Goal: Task Accomplishment & Management: Complete application form

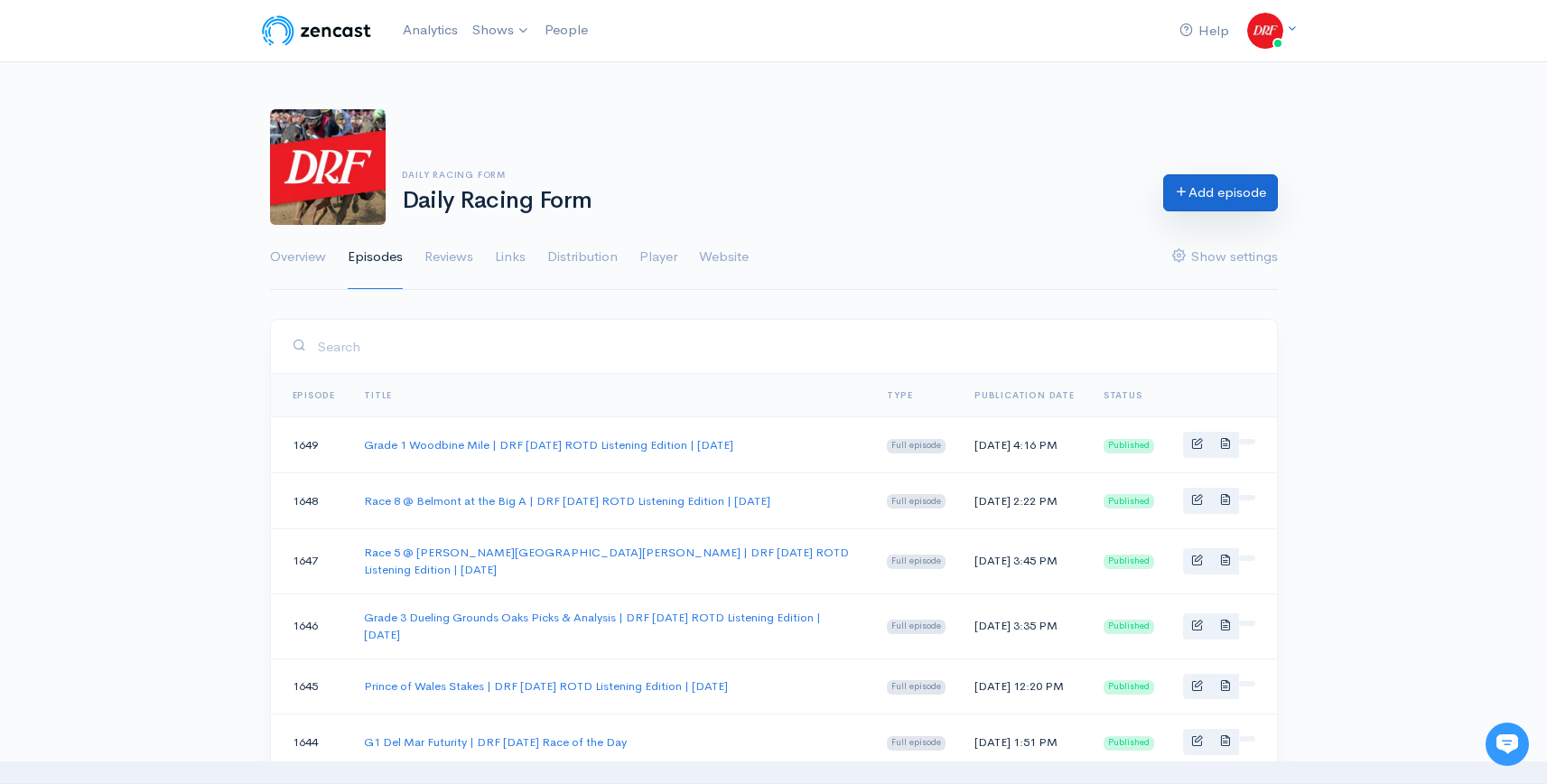
click at [1203, 185] on link "Add episode" at bounding box center [1220, 193] width 115 height 37
click at [1177, 194] on icon at bounding box center [1181, 190] width 14 height 14
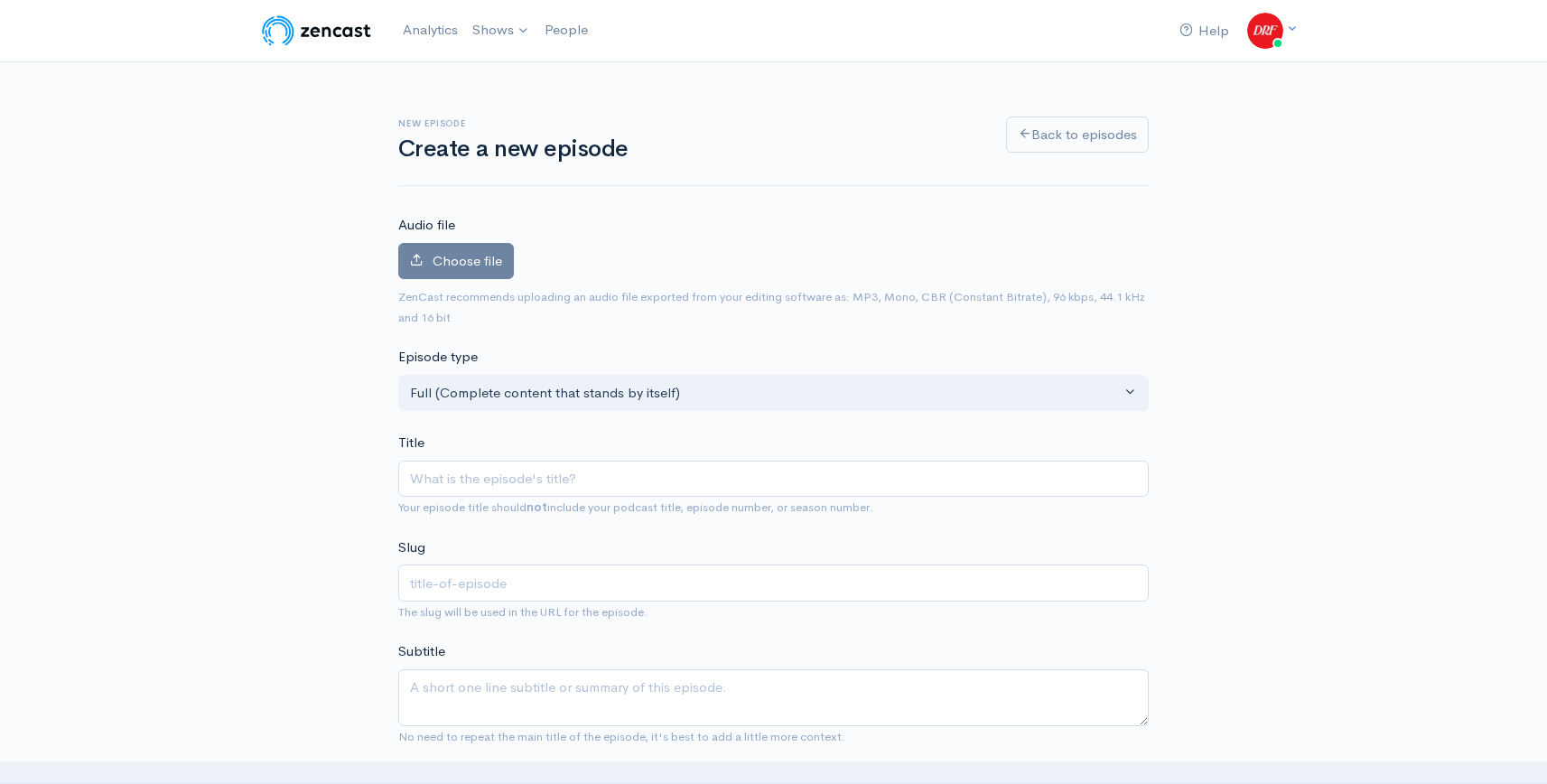
click at [702, 492] on input "Title" at bounding box center [773, 479] width 750 height 37
type input "Athenia Stakes @ Belmont at the Big A | DRF Sunday ROTD | September 14, 2025"
type input "athenia-stakes-belmont-at-the-big-a-drf-sunday-rotd-september-14-2025"
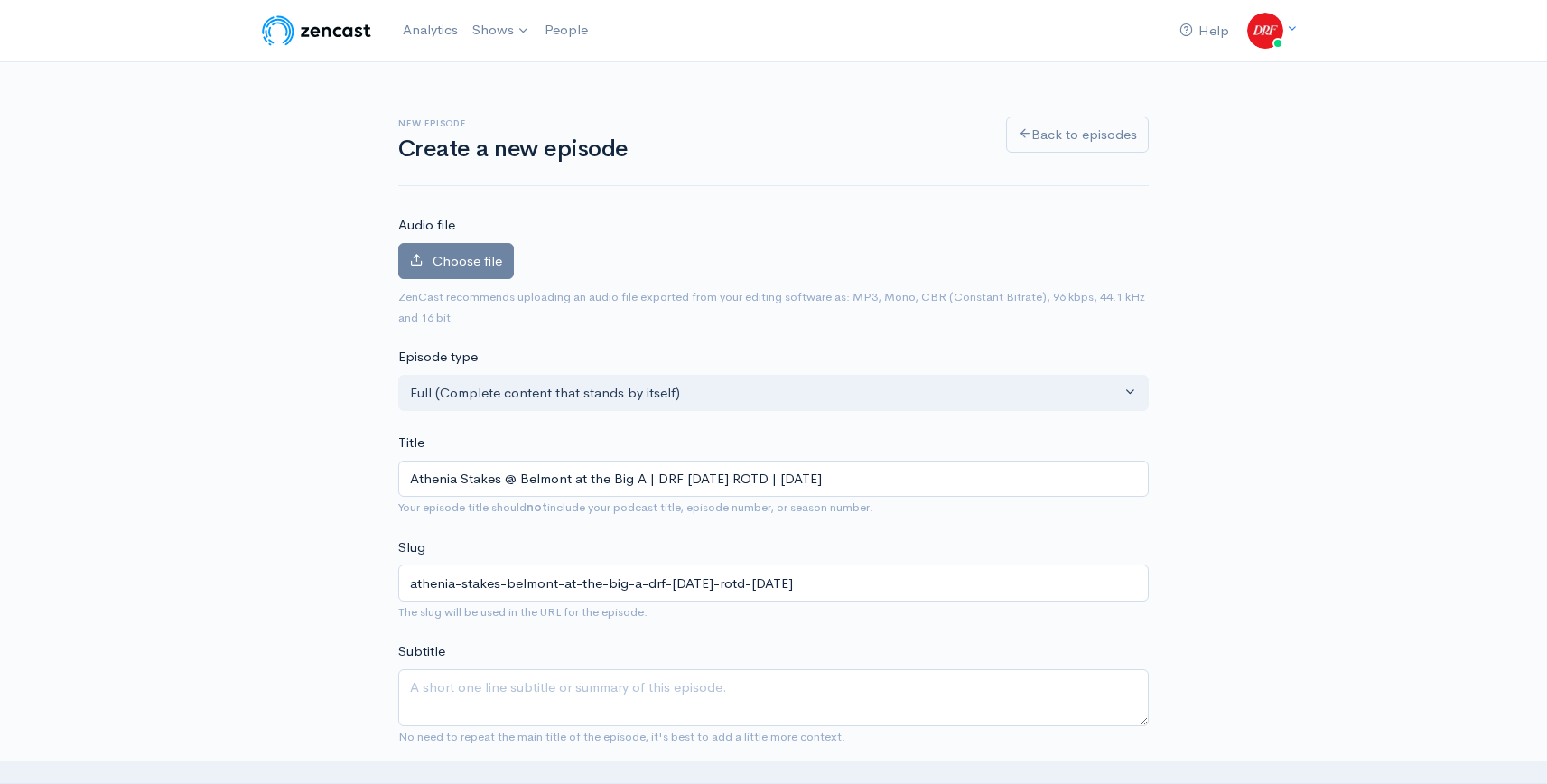
click at [770, 485] on input "Athenia Stakes @ Belmont at the Big A | DRF Sunday ROTD | September 14, 2025" at bounding box center [773, 479] width 750 height 37
type input "Athenia Stakes @ Belmont at the Big A | DRF Sunday ROTD L| September 14, 2025"
type input "athenia-stakes-belmont-at-the-big-a-drf-sunday-rotd-l-september-14-2025"
type input "Athenia Stakes @ Belmont at the Big A | DRF Sunday ROTD Li| September 14, 2025"
type input "athenia-stakes-belmont-at-the-big-a-drf-sunday-rotd-li-september-14-2025"
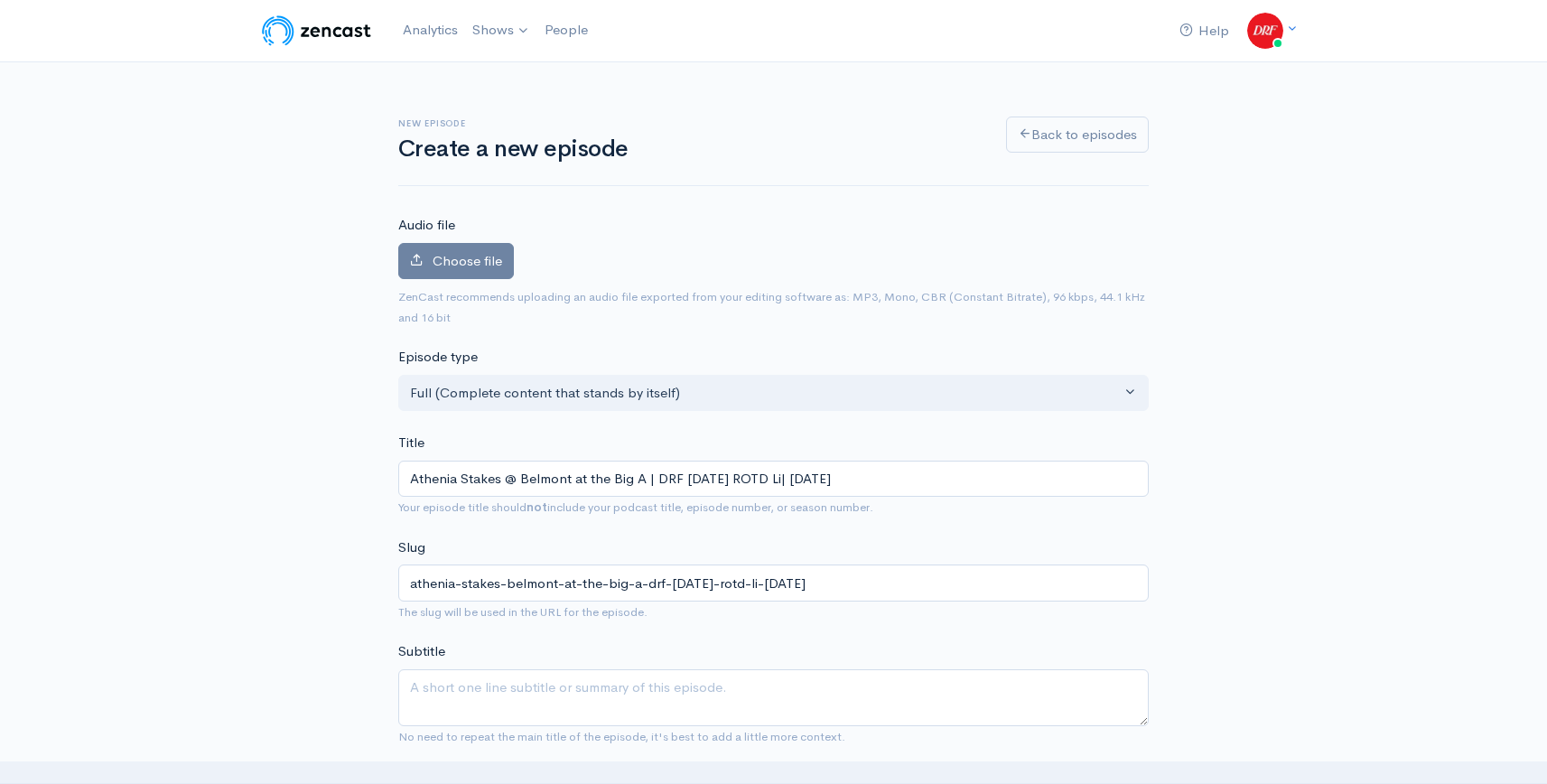
type input "Athenia Stakes @ Belmont at the Big A | DRF Sunday ROTD Lis| September 14, 2025"
type input "athenia-stakes-belmont-at-the-big-a-drf-sunday-rotd-lis-september-14-2025"
type input "Athenia Stakes @ Belmont at the Big A | DRF Sunday ROTD List| September 14, 2025"
type input "athenia-stakes-belmont-at-the-big-a-drf-sunday-rotd-list-september-14-2025"
type input "Athenia Stakes @ Belmont at the Big A | DRF Sunday ROTD Liste| September 14, 20…"
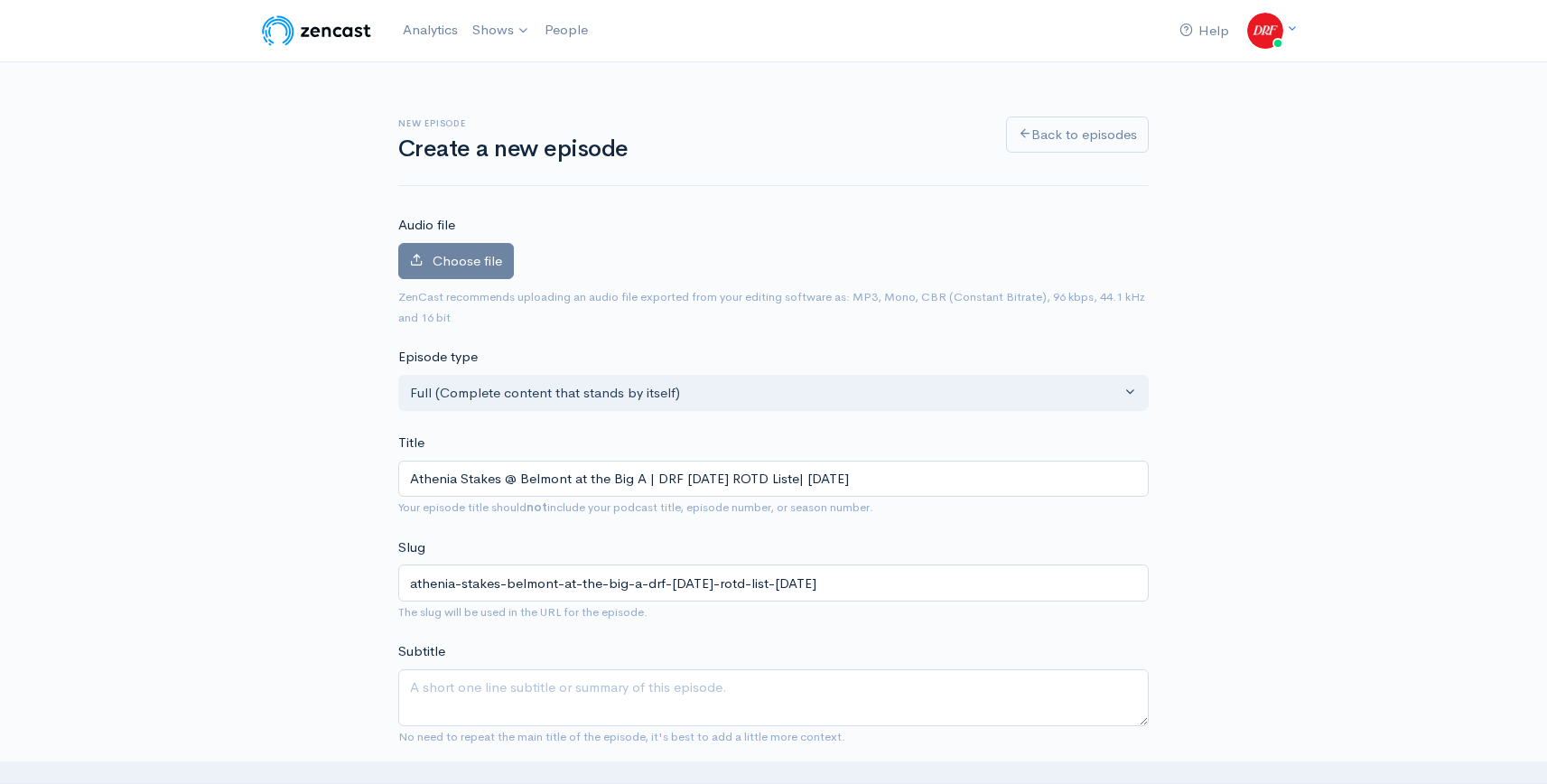
type input "athenia-stakes-belmont-at-the-big-a-drf-sunday-rotd-liste-september-14-2025"
type input "Athenia Stakes @ Belmont at the Big A | DRF Sunday ROTD Listen| September 14, 2…"
type input "athenia-stakes-belmont-at-the-big-a-drf-sunday-rotd-listen-september-14-2025"
type input "Athenia Stakes @ Belmont at the Big A | DRF Sunday ROTD Listeni| September 14, …"
type input "athenia-stakes-belmont-at-the-big-a-drf-sunday-rotd-listeni-september-14-2025"
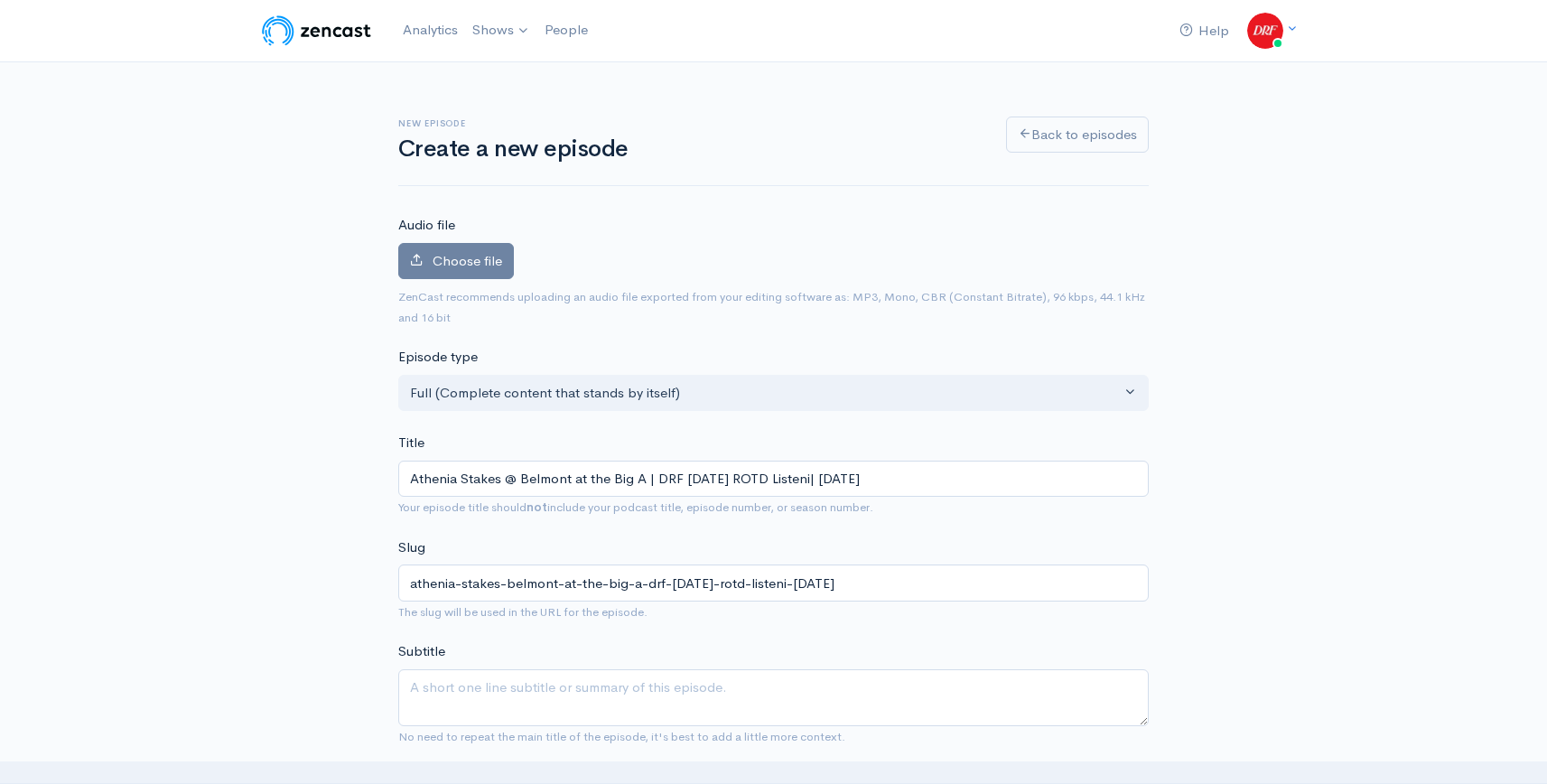
type input "Athenia Stakes @ Belmont at the Big A | DRF Sunday ROTD Listenin| September 14,…"
type input "athenia-stakes-belmont-at-the-big-a-drf-sunday-rotd-listenin-september-14-2025"
type input "Athenia Stakes @ Belmont at the Big A | DRF Sunday ROTD Listening| September 14…"
type input "athenia-stakes-belmont-at-the-big-a-drf-sunday-rotd-listening-september-14-2025"
type input "Athenia Stakes @ Belmont at the Big A | DRF Sunday ROTD Listening E| September …"
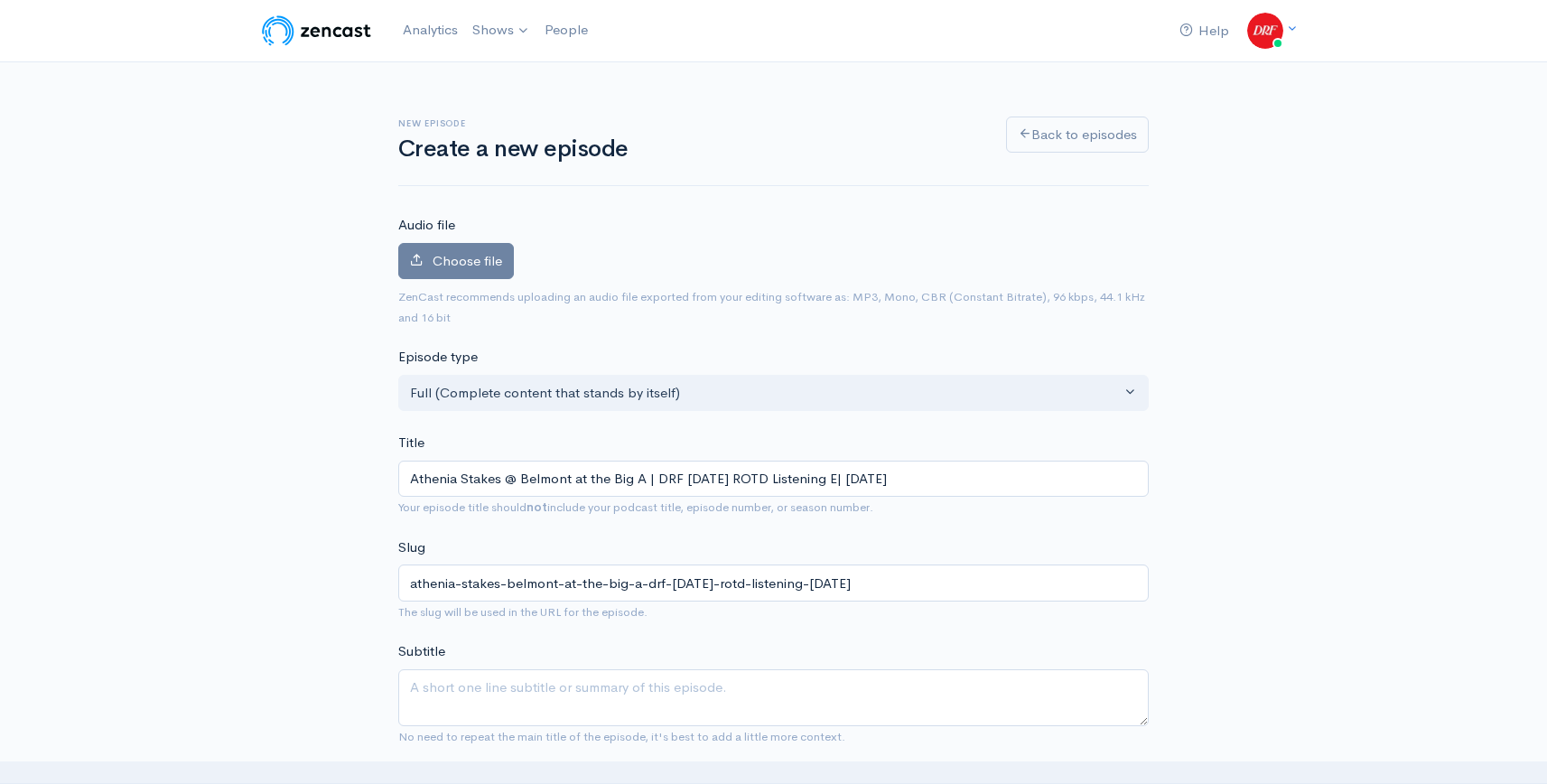
type input "athenia-stakes-belmont-at-the-big-a-drf-sunday-rotd-listening-e-september-14-20…"
type input "Athenia Stakes @ Belmont at the Big A | DRF Sunday ROTD Listening Ed| September…"
type input "athenia-stakes-belmont-at-the-big-a-drf-sunday-rotd-listening-ed-september-14-2…"
type input "Athenia Stakes @ Belmont at the Big A | DRF Sunday ROTD Listening Edi| Septembe…"
type input "athenia-stakes-belmont-at-the-big-a-drf-sunday-rotd-listening-edi-september-14-…"
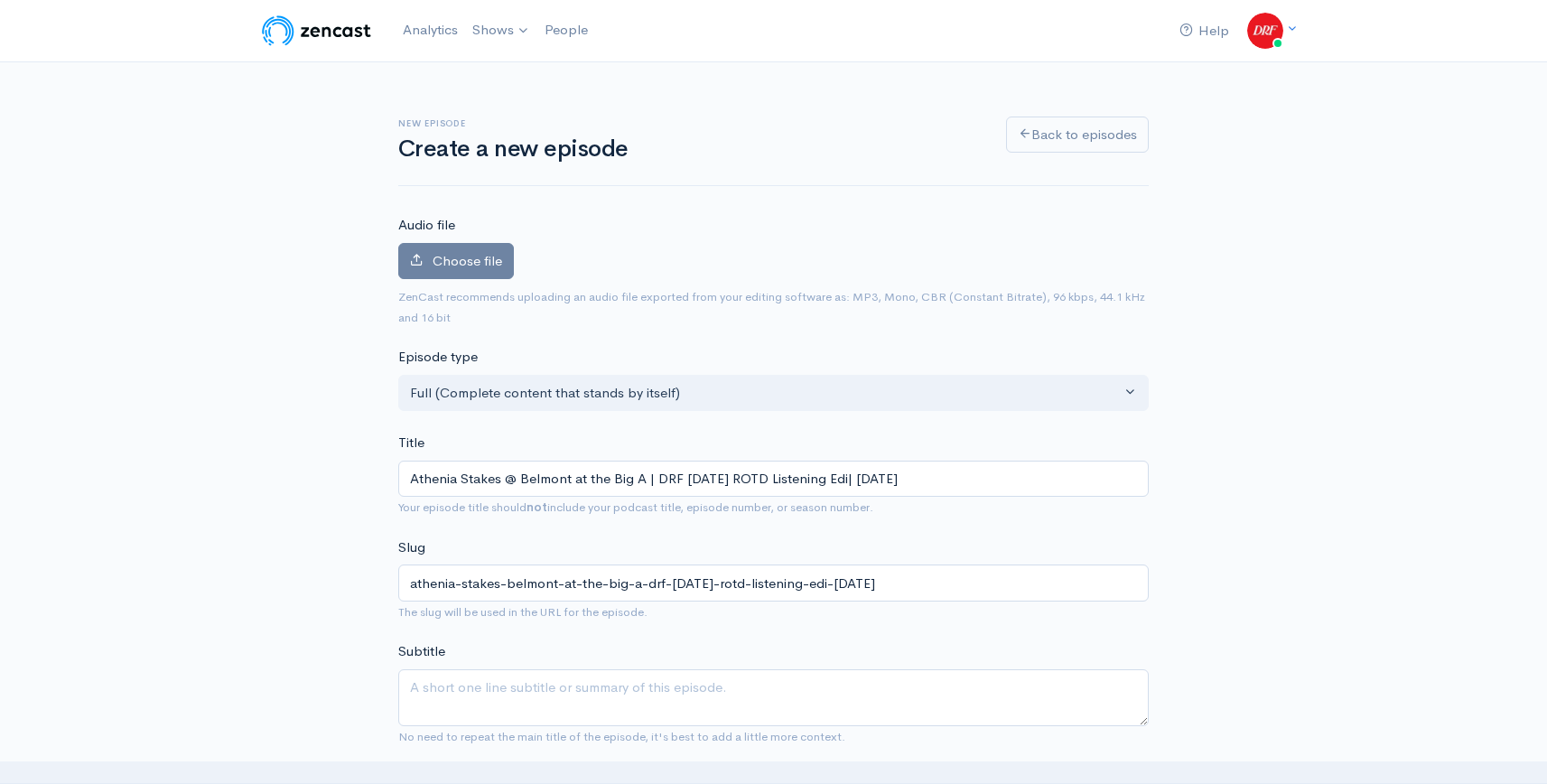
type input "Athenia Stakes @ Belmont at the Big A | DRF Sunday ROTD Listening Edit| Septemb…"
type input "athenia-stakes-belmont-at-the-big-a-drf-sunday-rotd-listening-edit-september-14…"
type input "Athenia Stakes @ Belmont at the Big A | DRF Sunday ROTD Listening Editi| Septem…"
type input "athenia-stakes-belmont-at-the-big-a-drf-sunday-rotd-listening-editi-september-1…"
type input "Athenia Stakes @ Belmont at the Big A | DRF Sunday ROTD Listening Editio| Septe…"
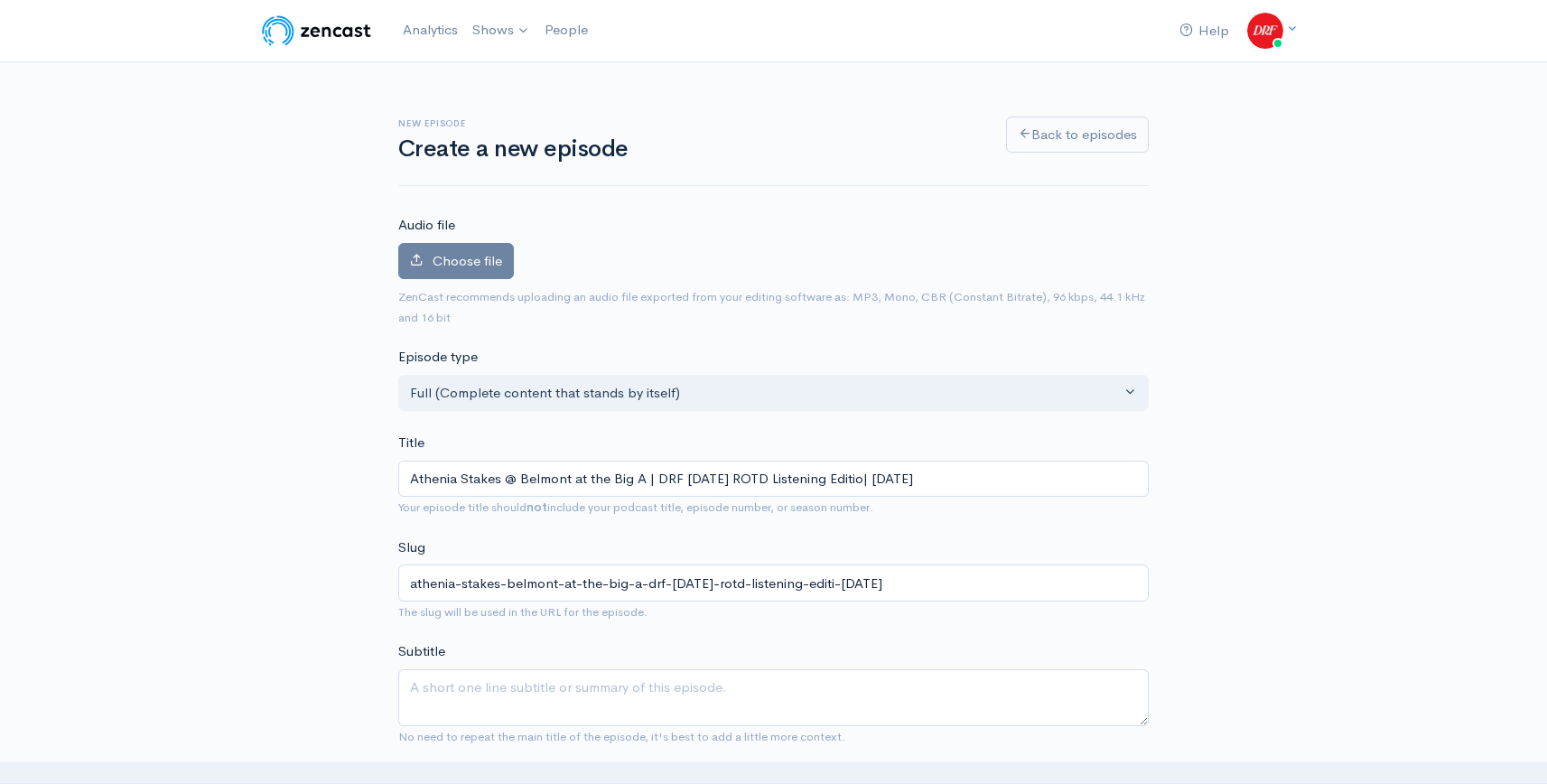
type input "athenia-stakes-belmont-at-the-big-a-drf-sunday-rotd-listening-editio-september-…"
type input "Athenia Stakes @ Belmont at the Big A | DRF Sunday ROTD Listening Edition| Sept…"
type input "athenia-stakes-belmont-at-the-big-a-drf-[DATE]-rotd-listening-edition-[DATE]"
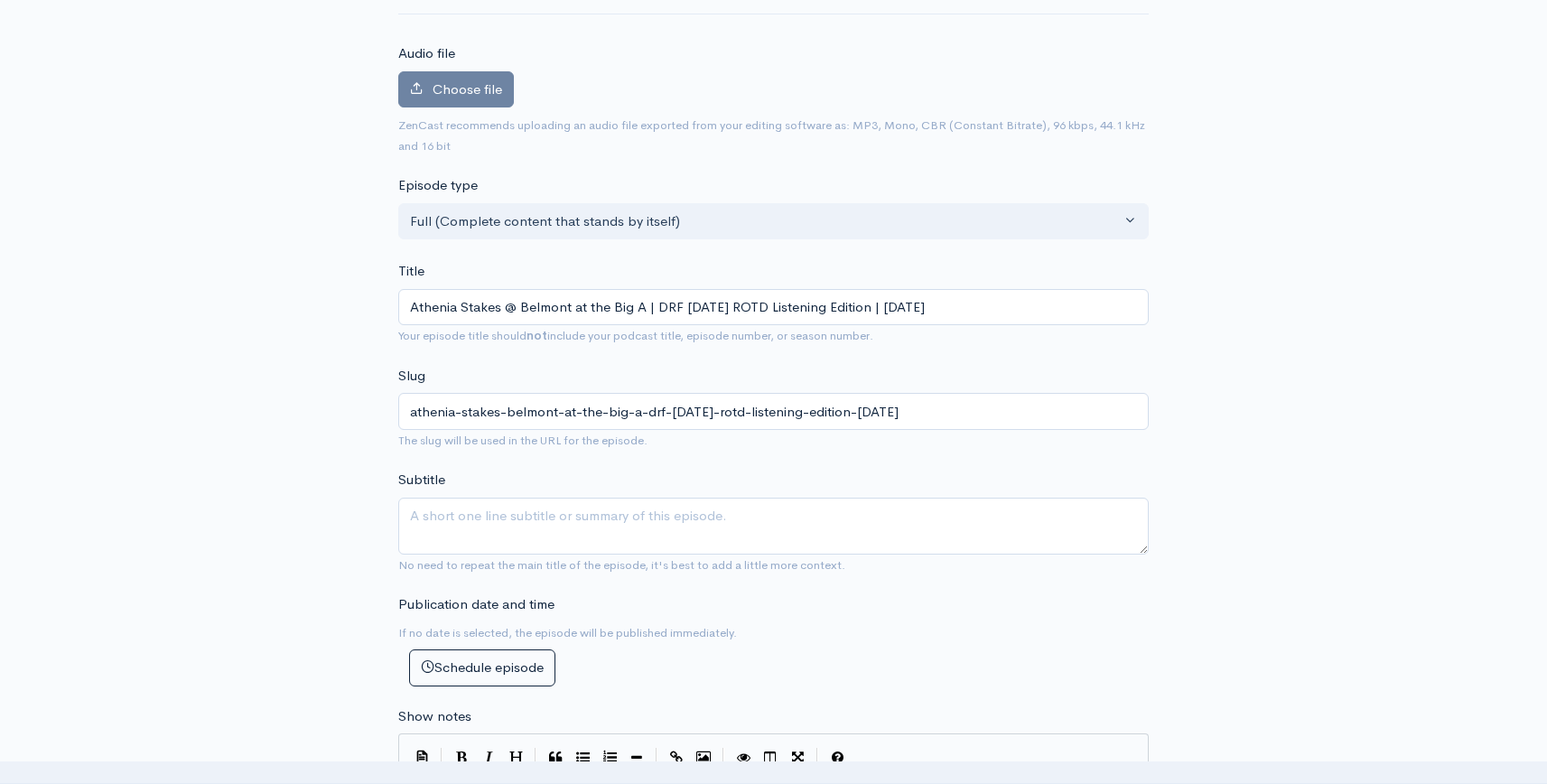
scroll to position [160, 0]
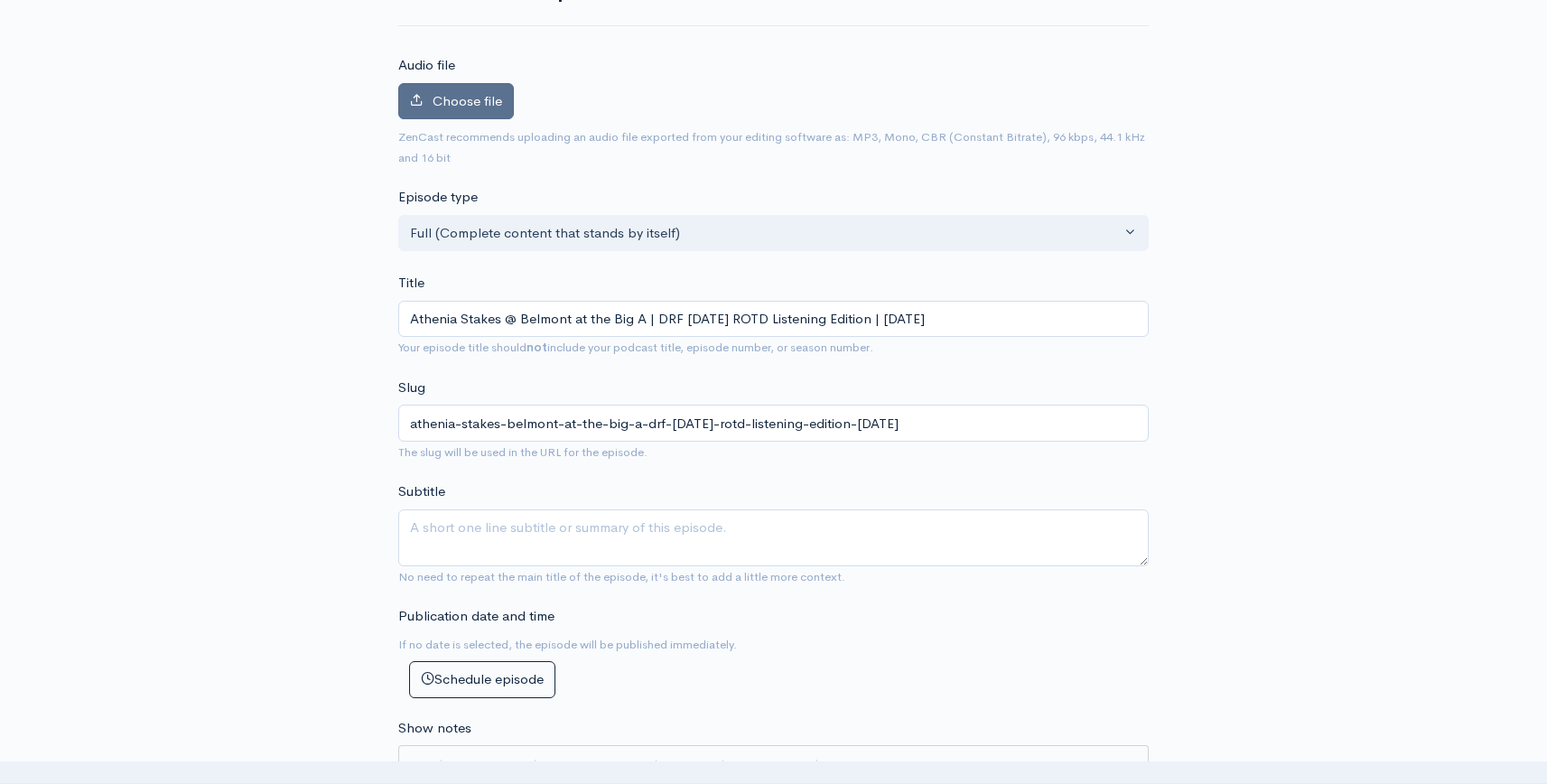
type input "Athenia Stakes @ Belmont at the Big A | DRF [DATE] ROTD Listening Edition | [DA…"
click at [489, 102] on span "Choose file" at bounding box center [467, 100] width 70 height 17
click at [0, 0] on input "Choose file" at bounding box center [0, 0] width 0 height 0
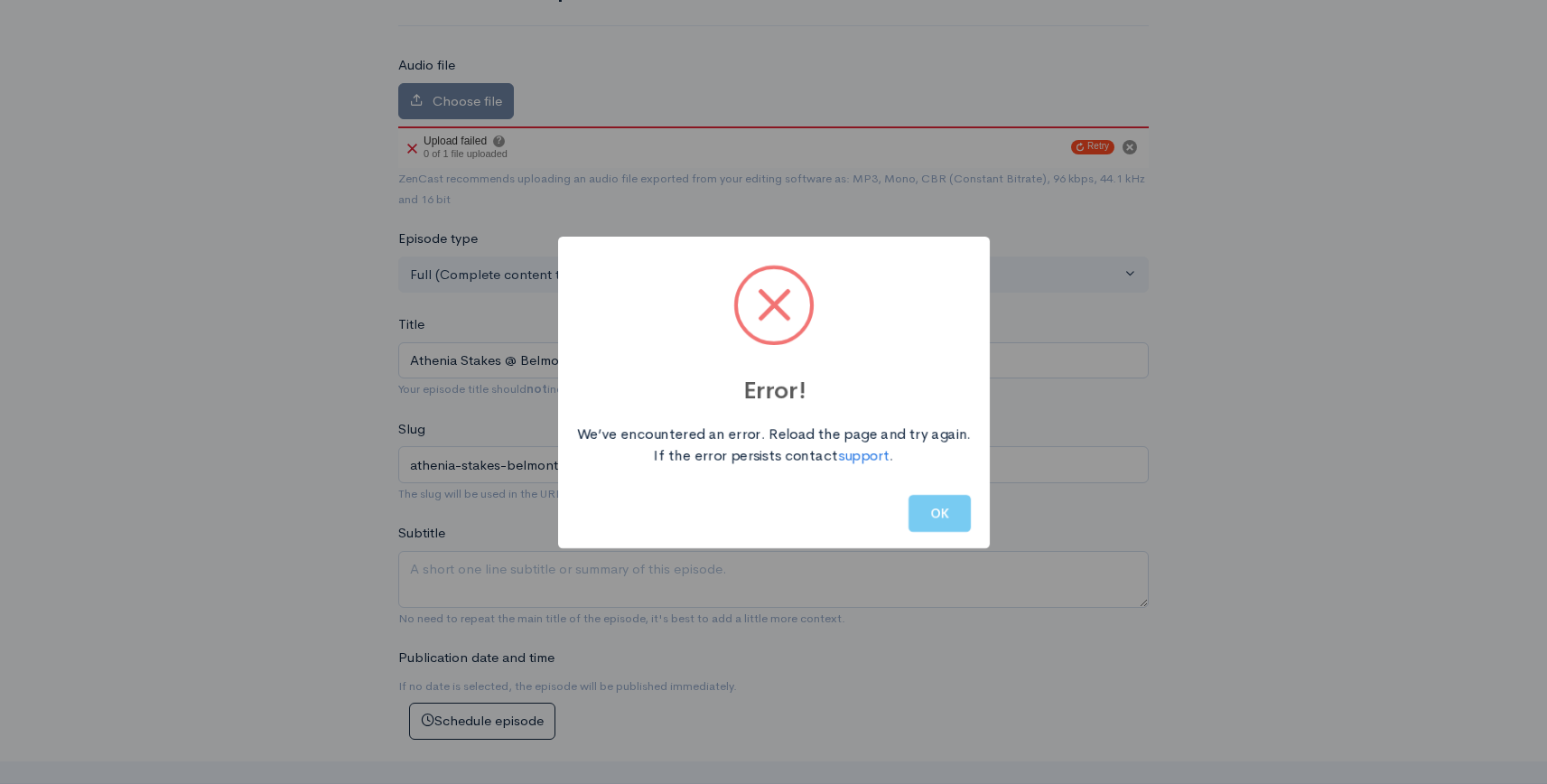
click at [951, 509] on button "OK" at bounding box center [939, 513] width 63 height 37
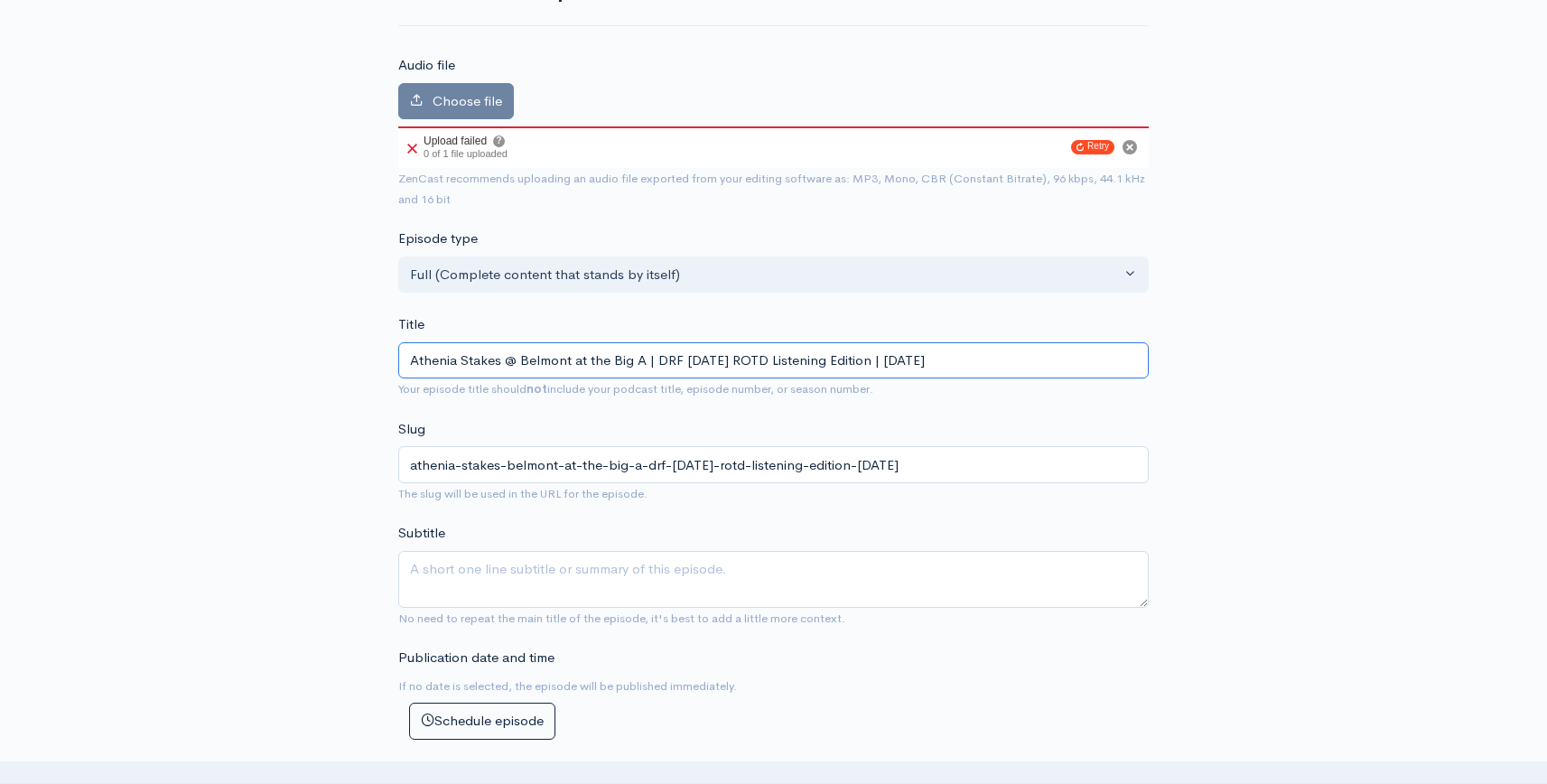
click at [722, 362] on input "Athenia Stakes @ Belmont at the Big A | DRF [DATE] ROTD Listening Edition | [DA…" at bounding box center [773, 360] width 750 height 37
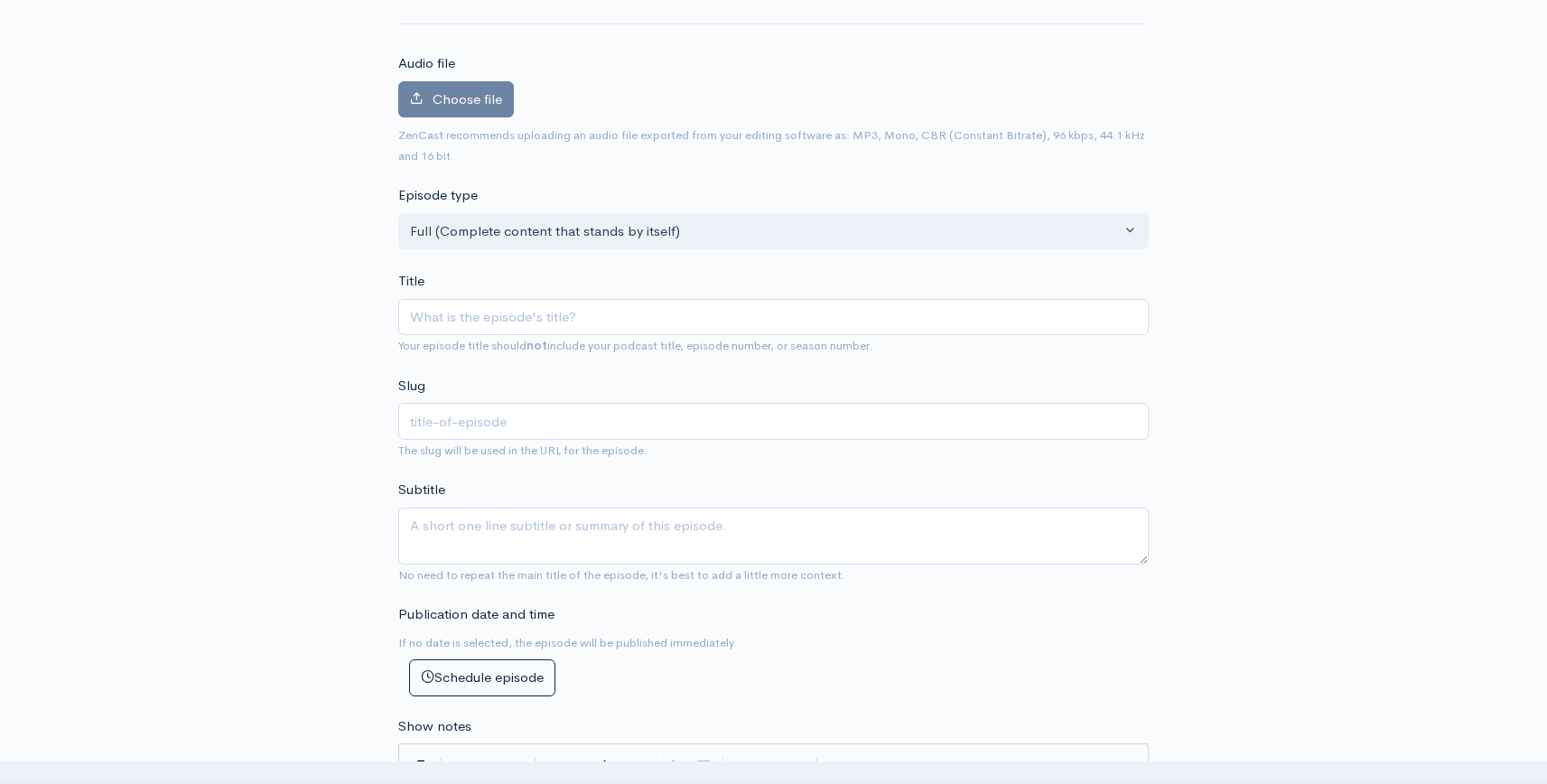
click at [518, 335] on span "Your episode title should not include your podcast title, episode number, or se…" at bounding box center [773, 345] width 750 height 21
click at [518, 323] on input "Title" at bounding box center [773, 317] width 750 height 37
paste input "Athenia Stakes @ Belmont at the Big A | DRF [DATE] ROTD Listening Edition | [DA…"
type input "Athenia Stakes @ Belmont at the Big A | DRF [DATE] ROTD Listening Edition | [DA…"
type input "athenia-stakes-belmont-at-the-big-a-drf-[DATE]-rotd-listening-edition-[DATE]"
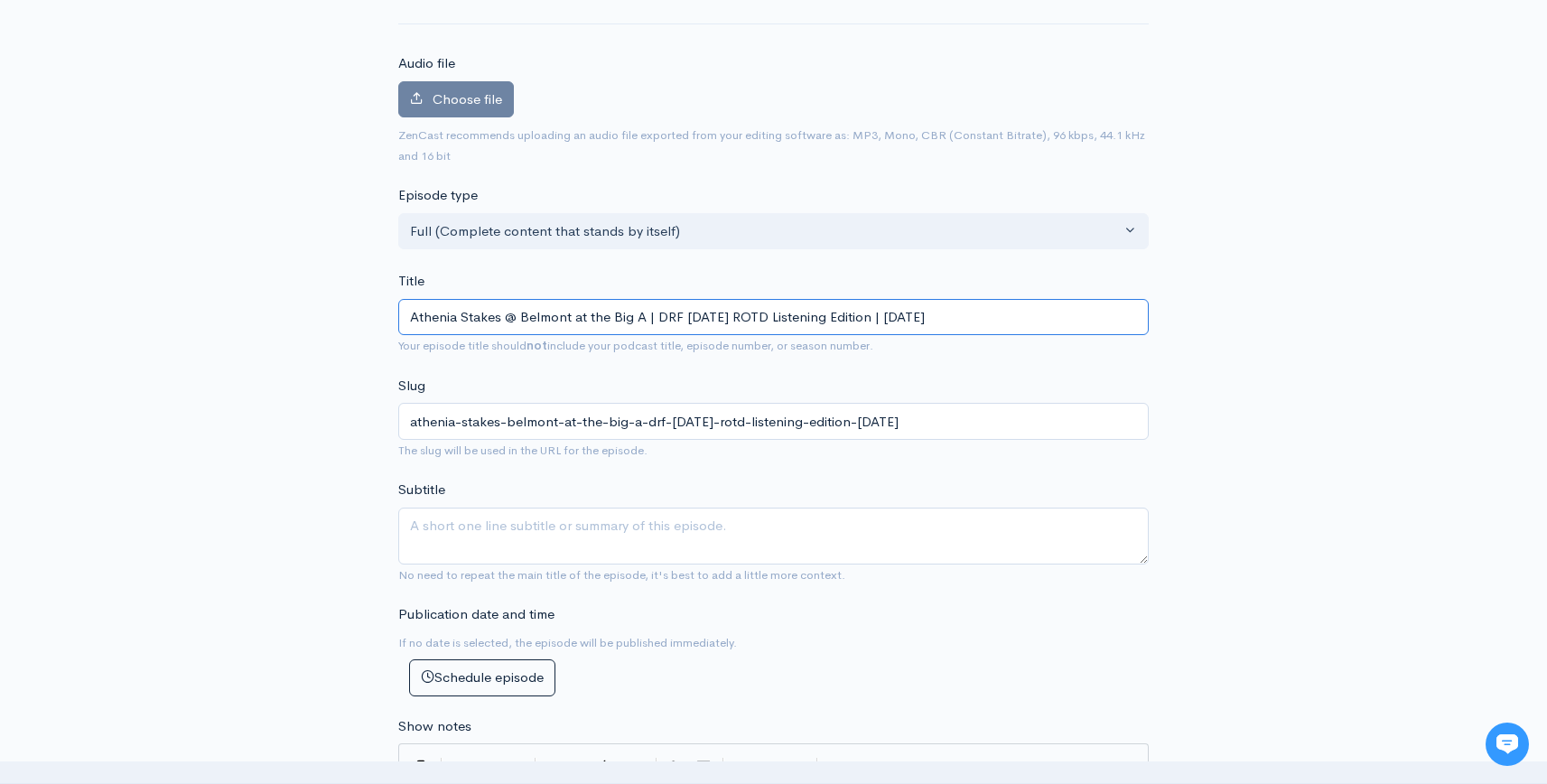
type input "Athenia Stakes @ Belmont at the Big A | DRF [DATE] ROTD Listening Edition | [DA…"
click at [1153, 375] on div "New episode Create a new episode Back to episodes Audio file Choose file 0 ZenC…" at bounding box center [773, 792] width 772 height 1784
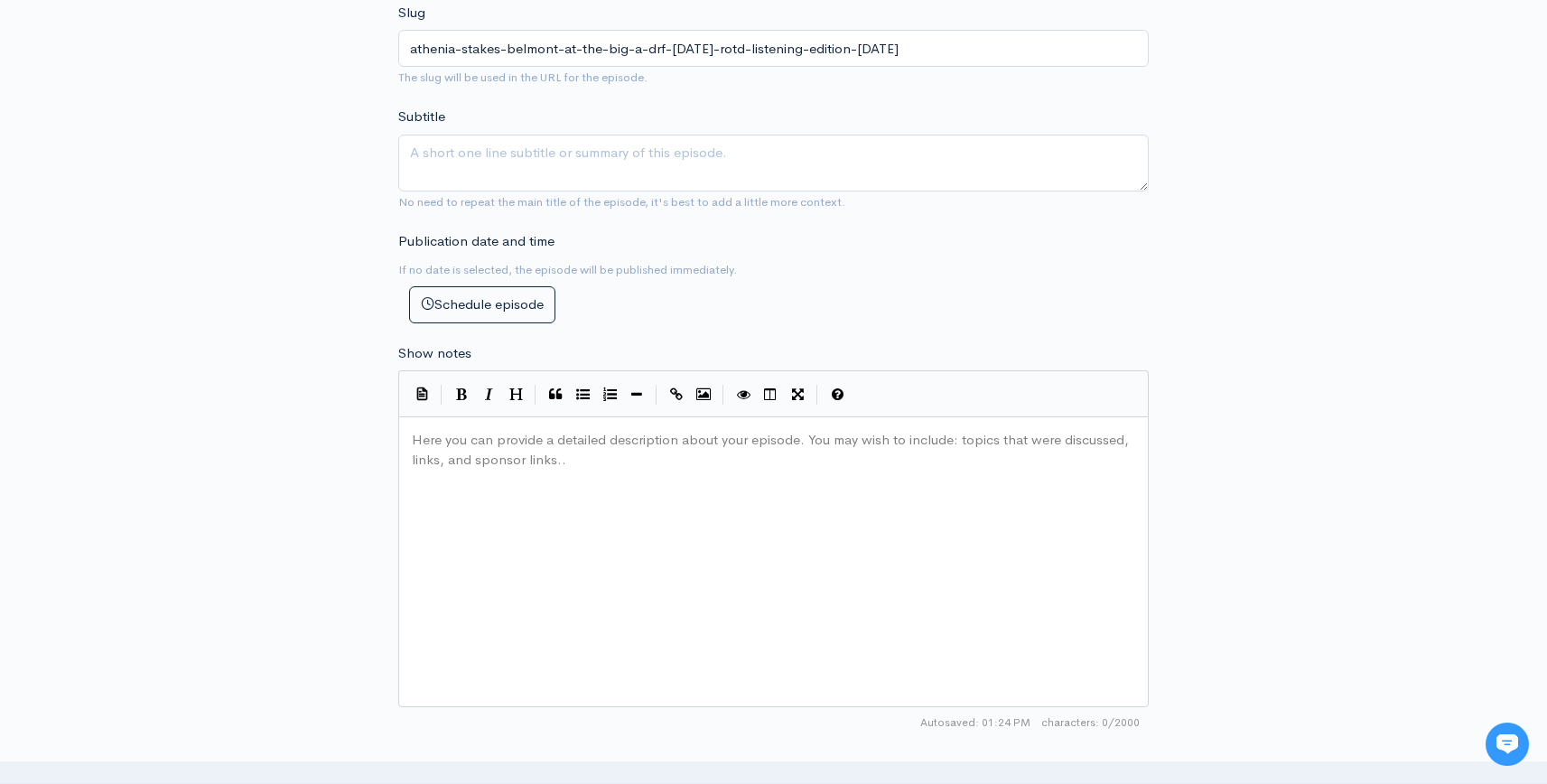
scroll to position [606, 0]
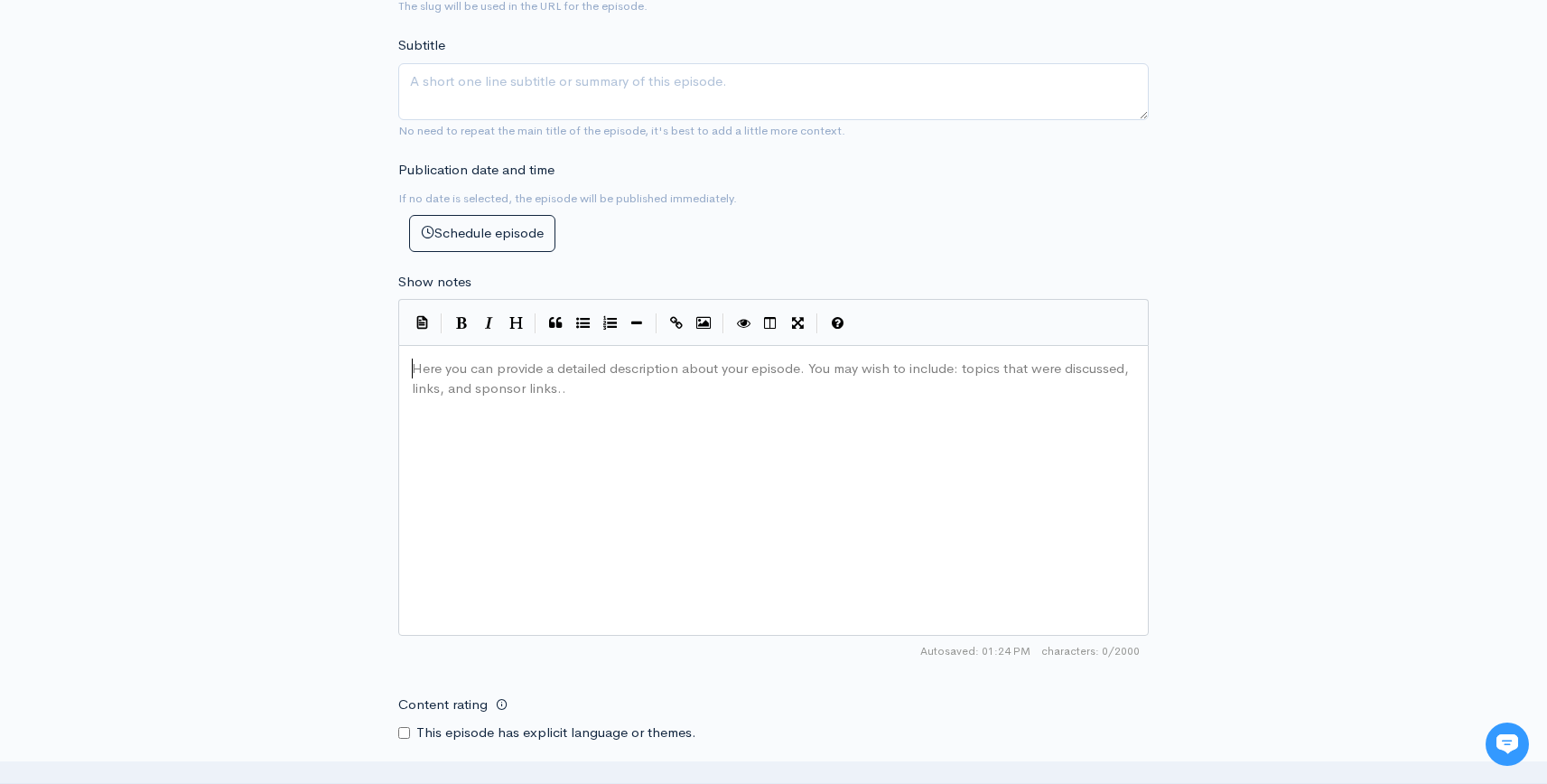
click at [556, 413] on div "Here you can provide a detailed description about your episode. You may wish to…" at bounding box center [796, 513] width 776 height 316
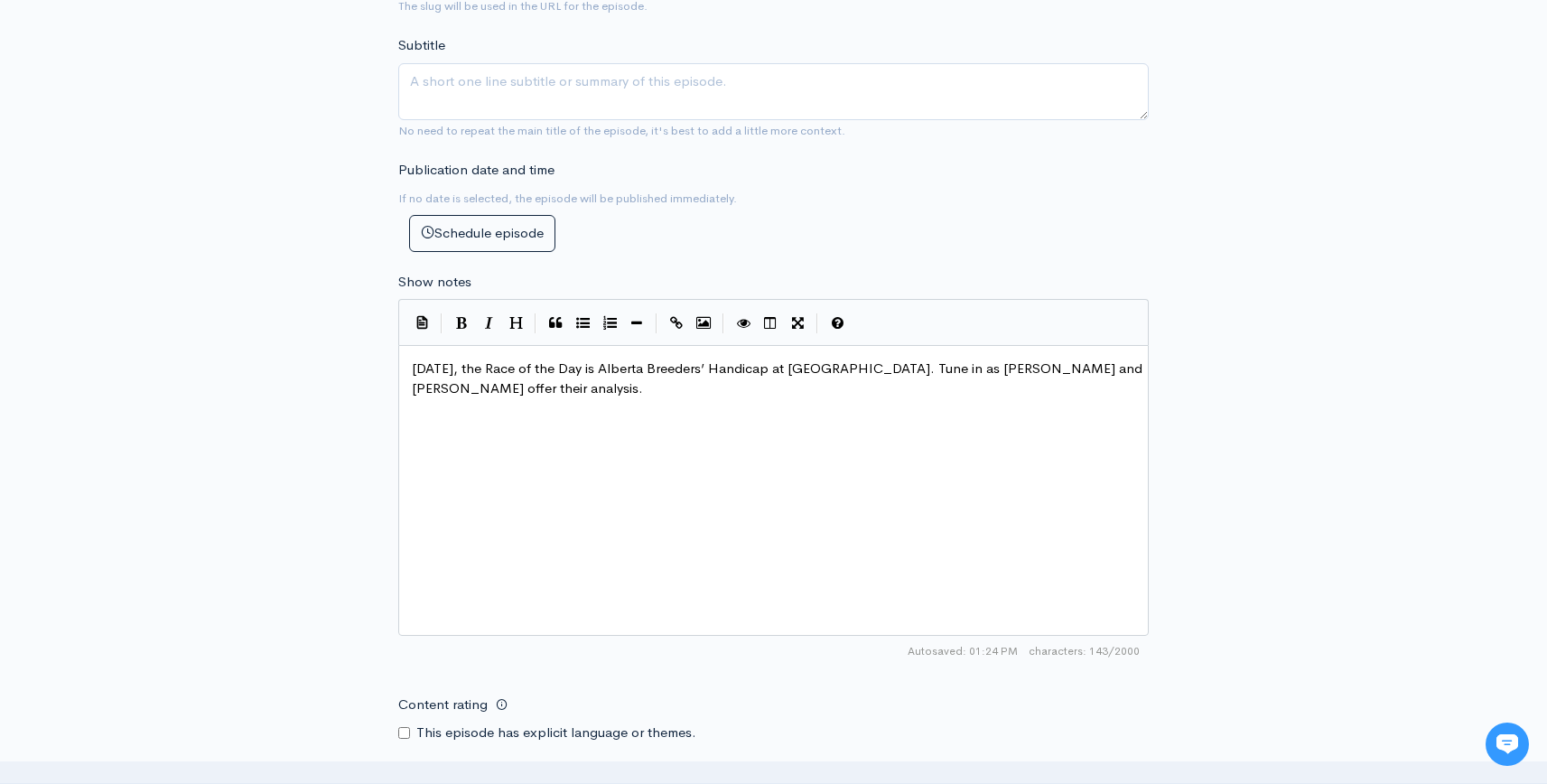
click at [1223, 483] on div "New episode Create a new episode Back to episodes Audio file Choose file 0 ZenC…" at bounding box center [774, 348] width 1029 height 1784
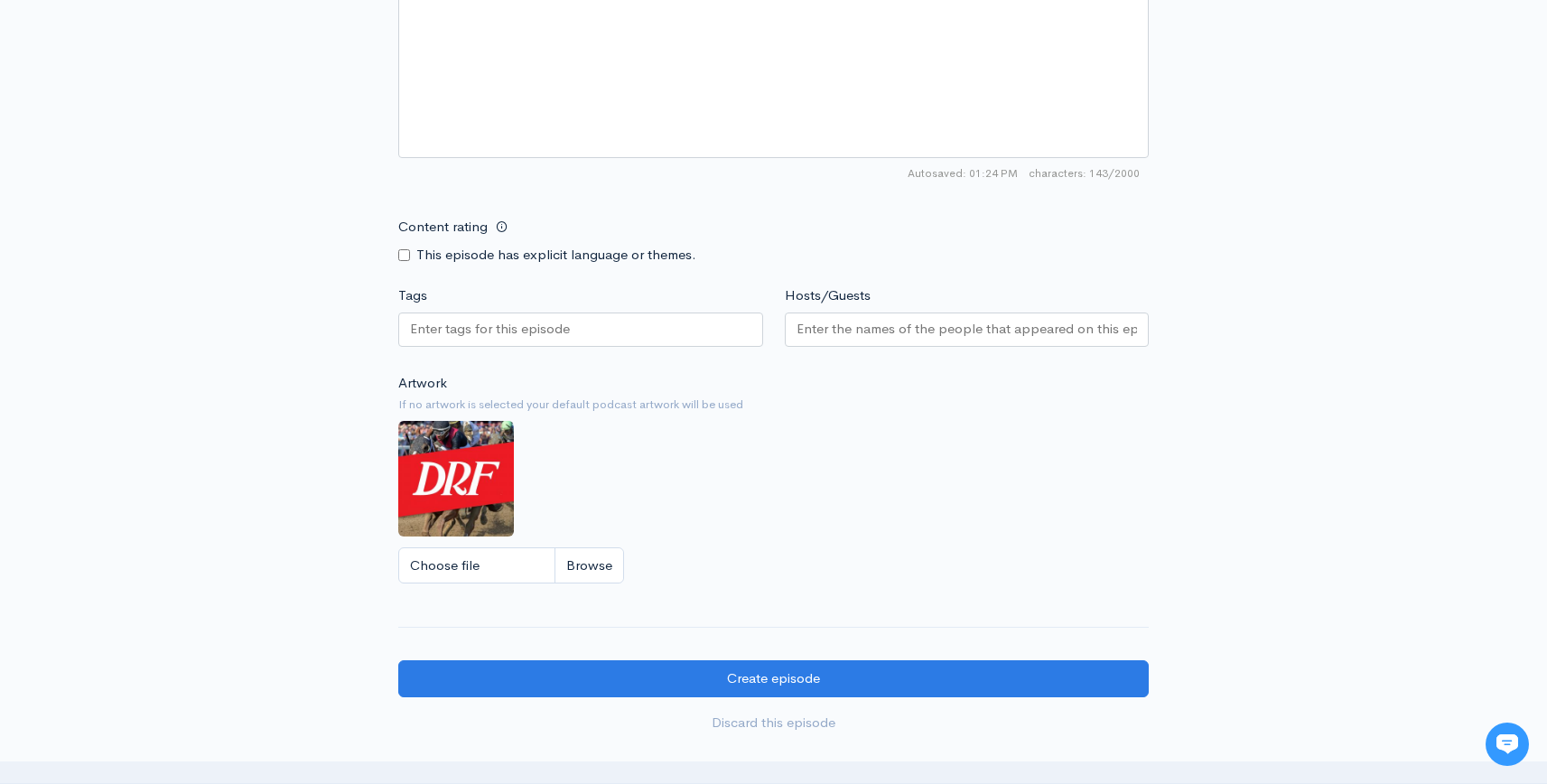
scroll to position [1089, 0]
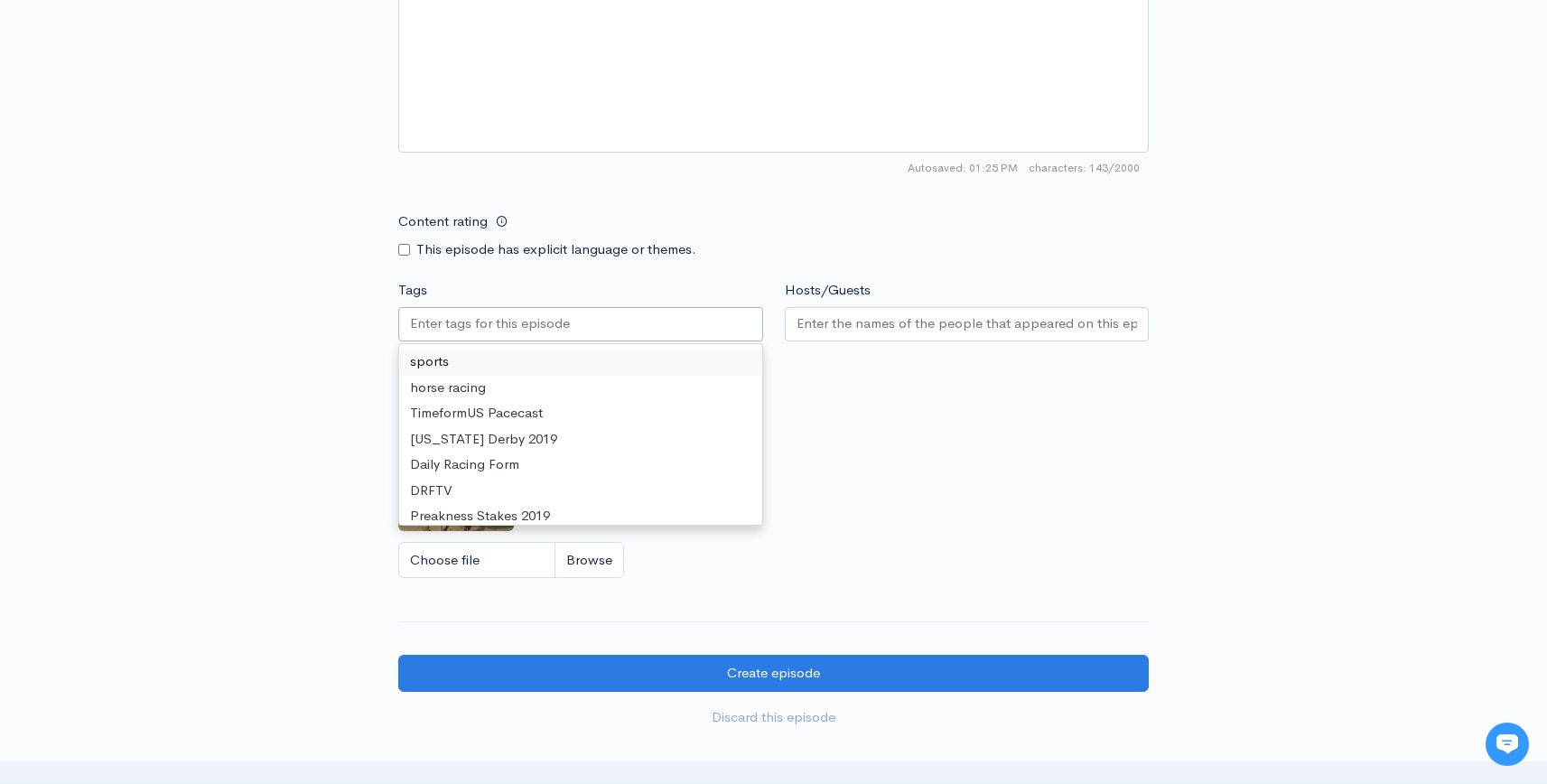
click at [519, 325] on input "Tags" at bounding box center [491, 324] width 163 height 21
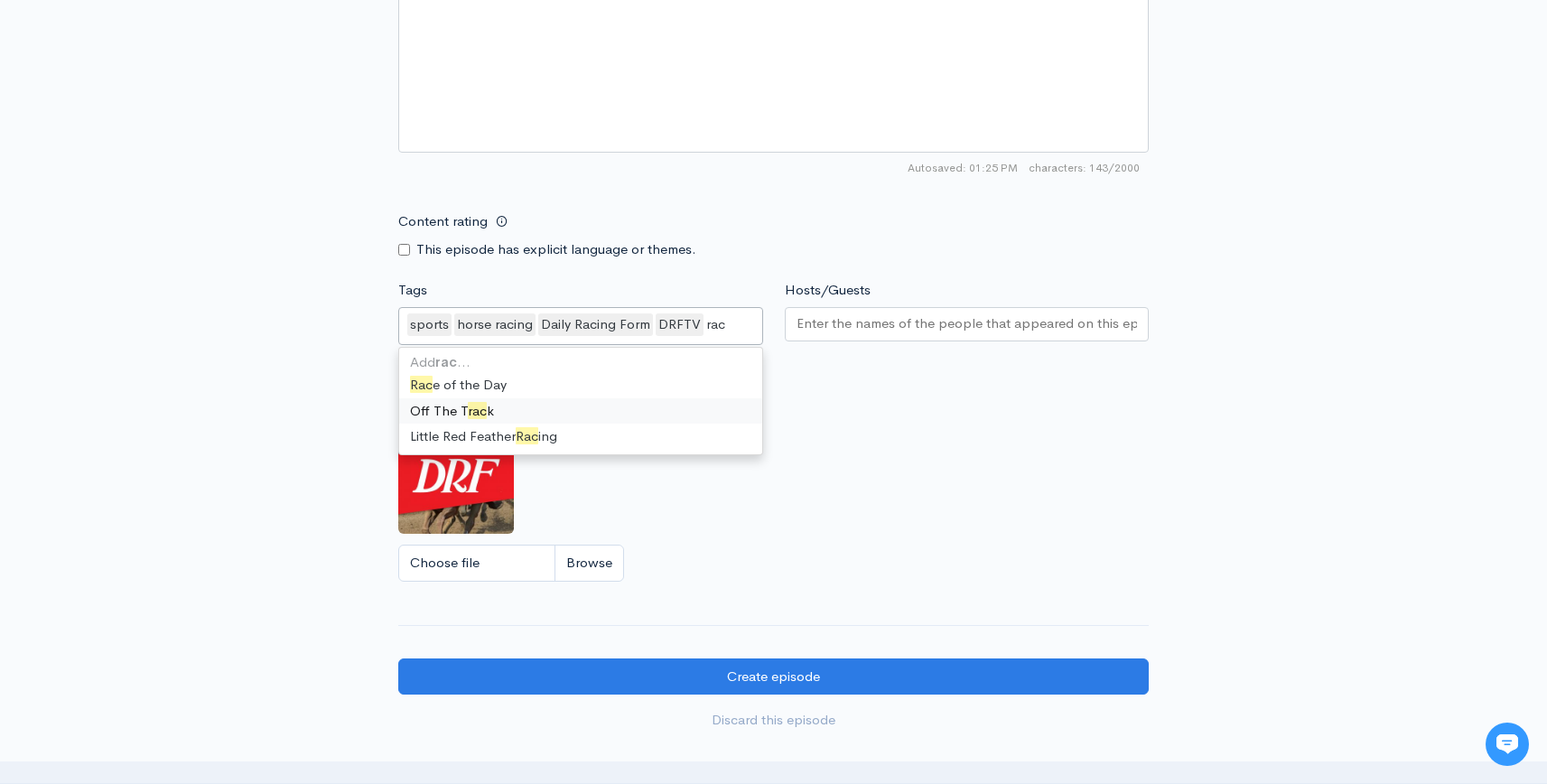
scroll to position [0, 0]
type input "race"
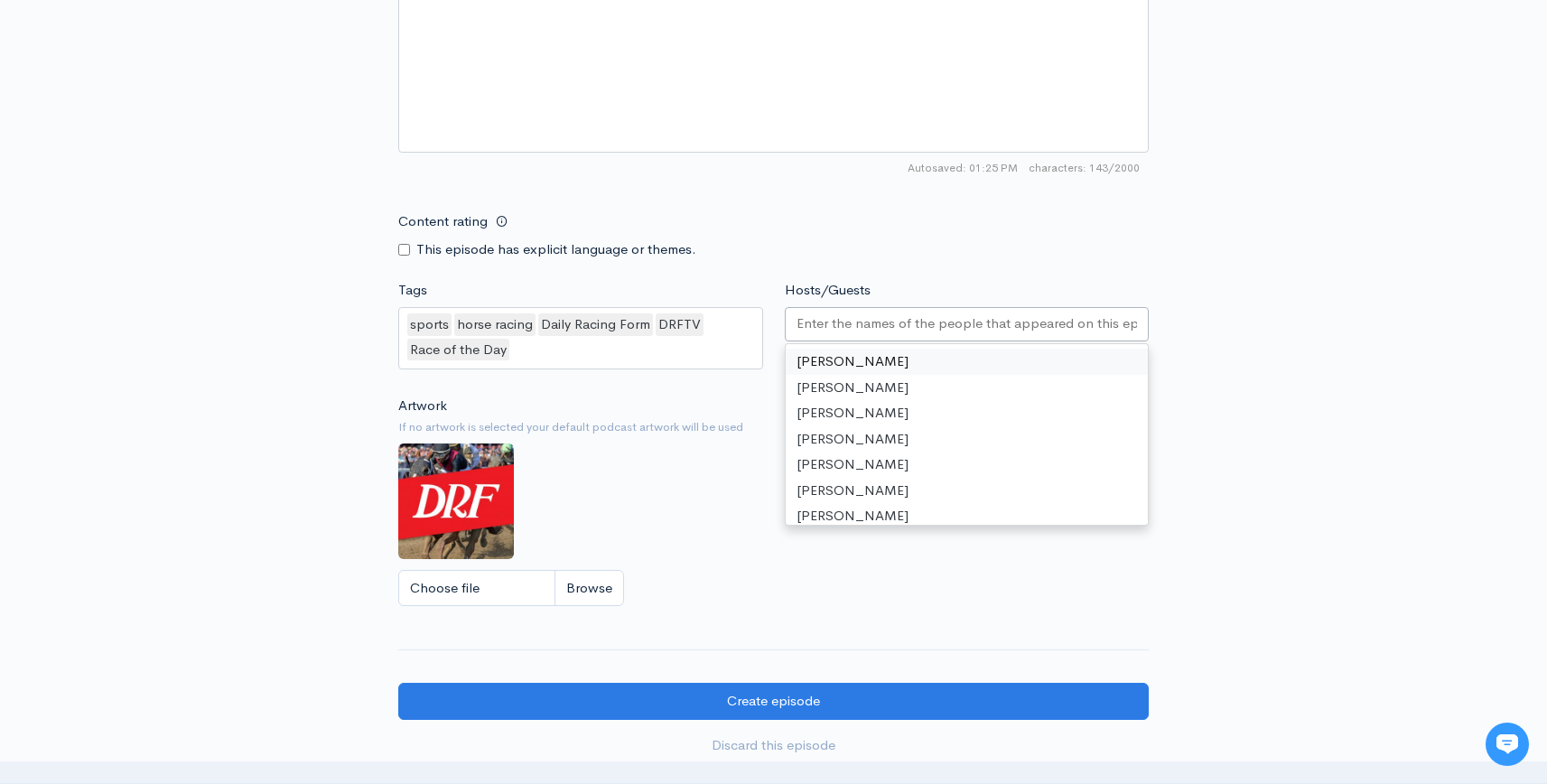
click at [1006, 321] on input "Hosts/Guests" at bounding box center [966, 324] width 341 height 21
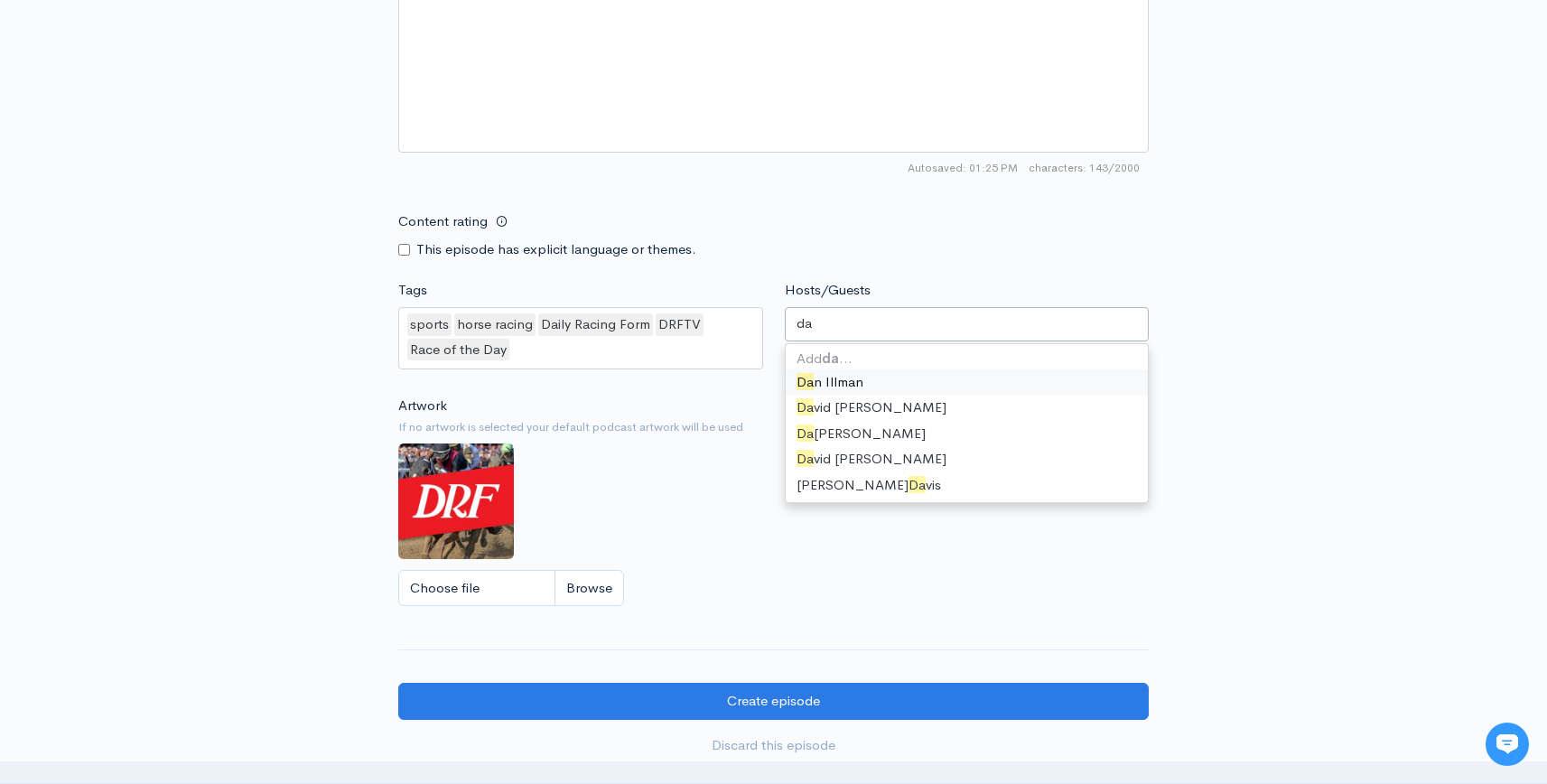
type input "dav"
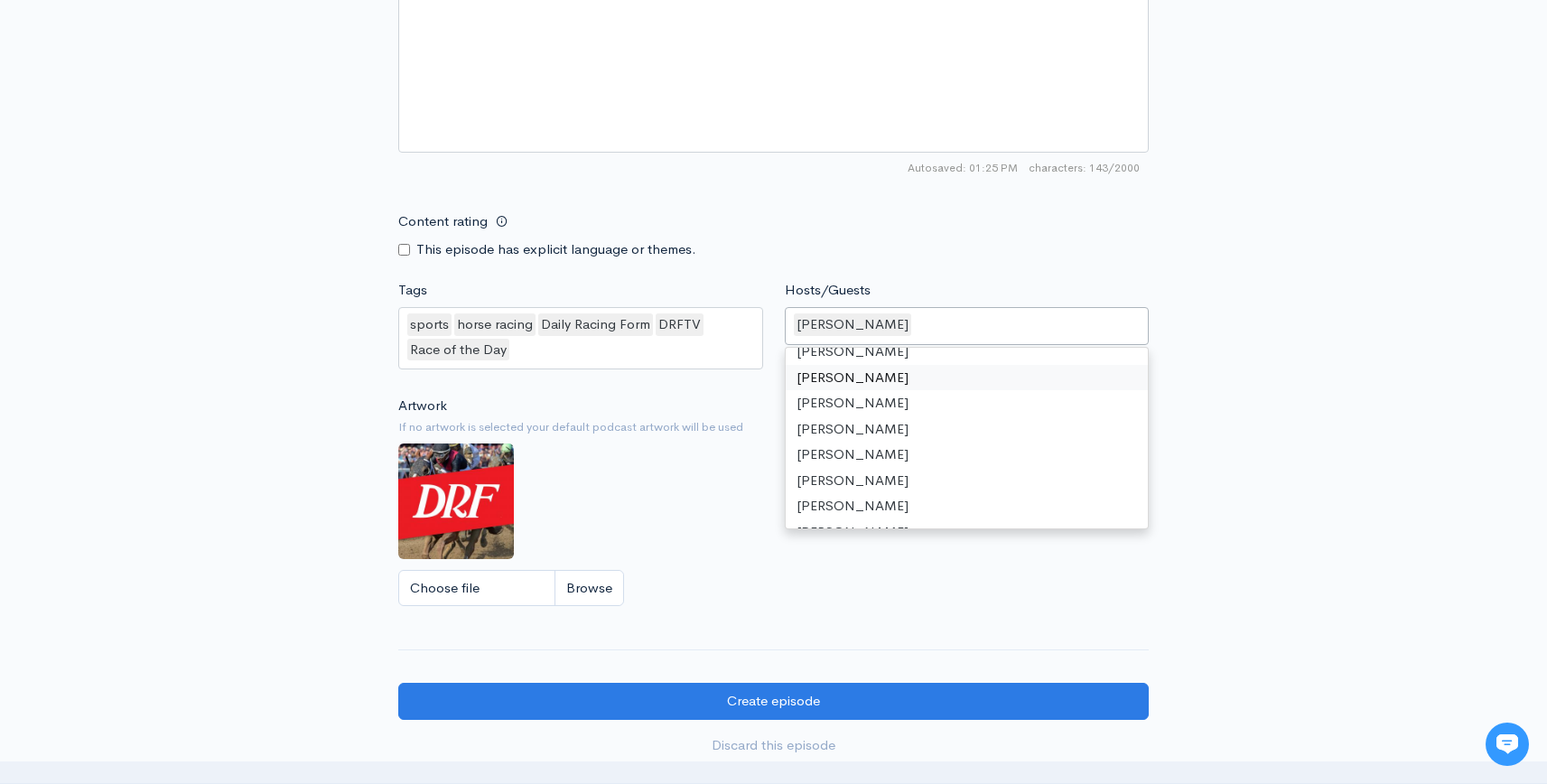
type input "g"
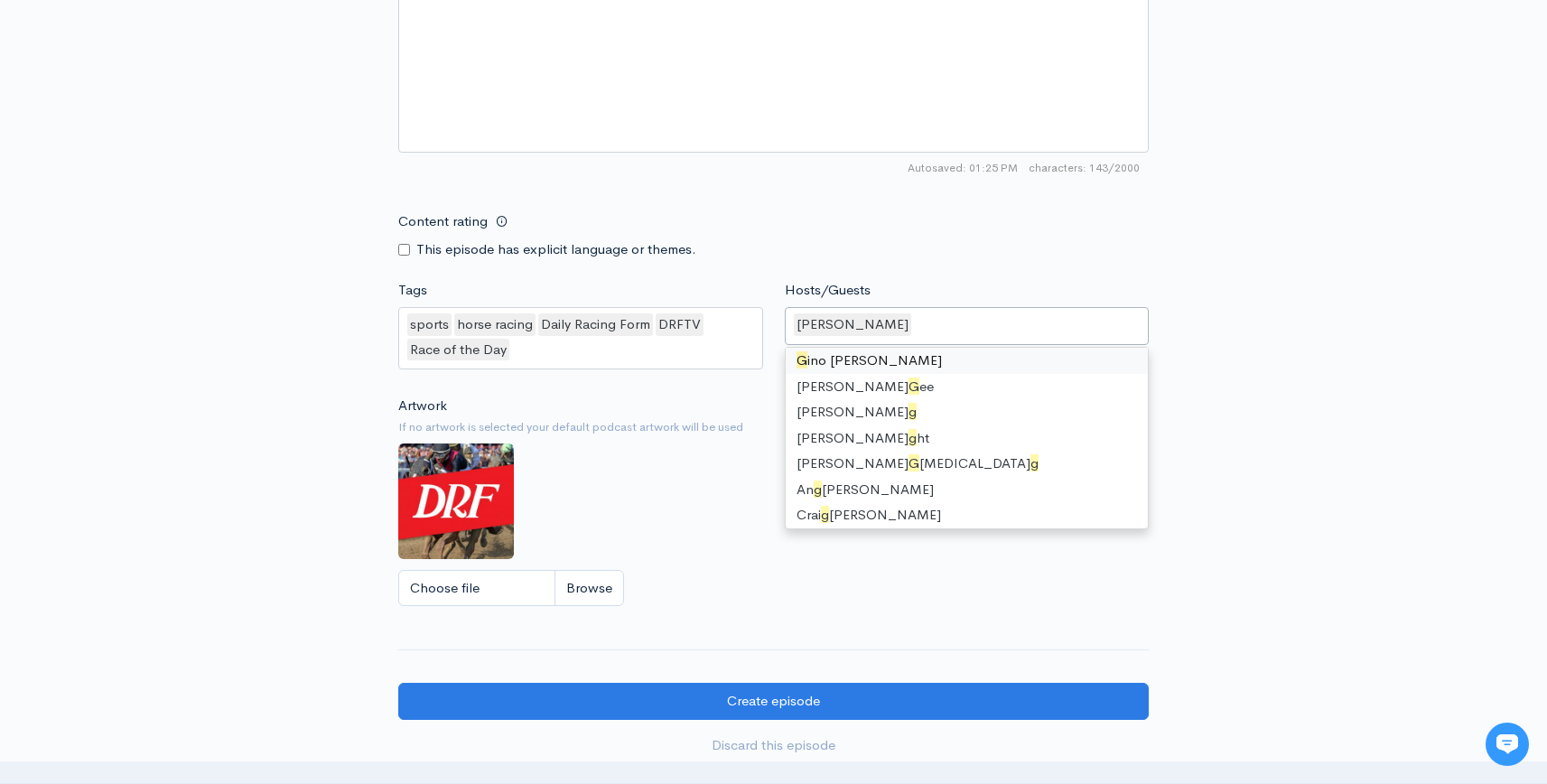
scroll to position [193, 0]
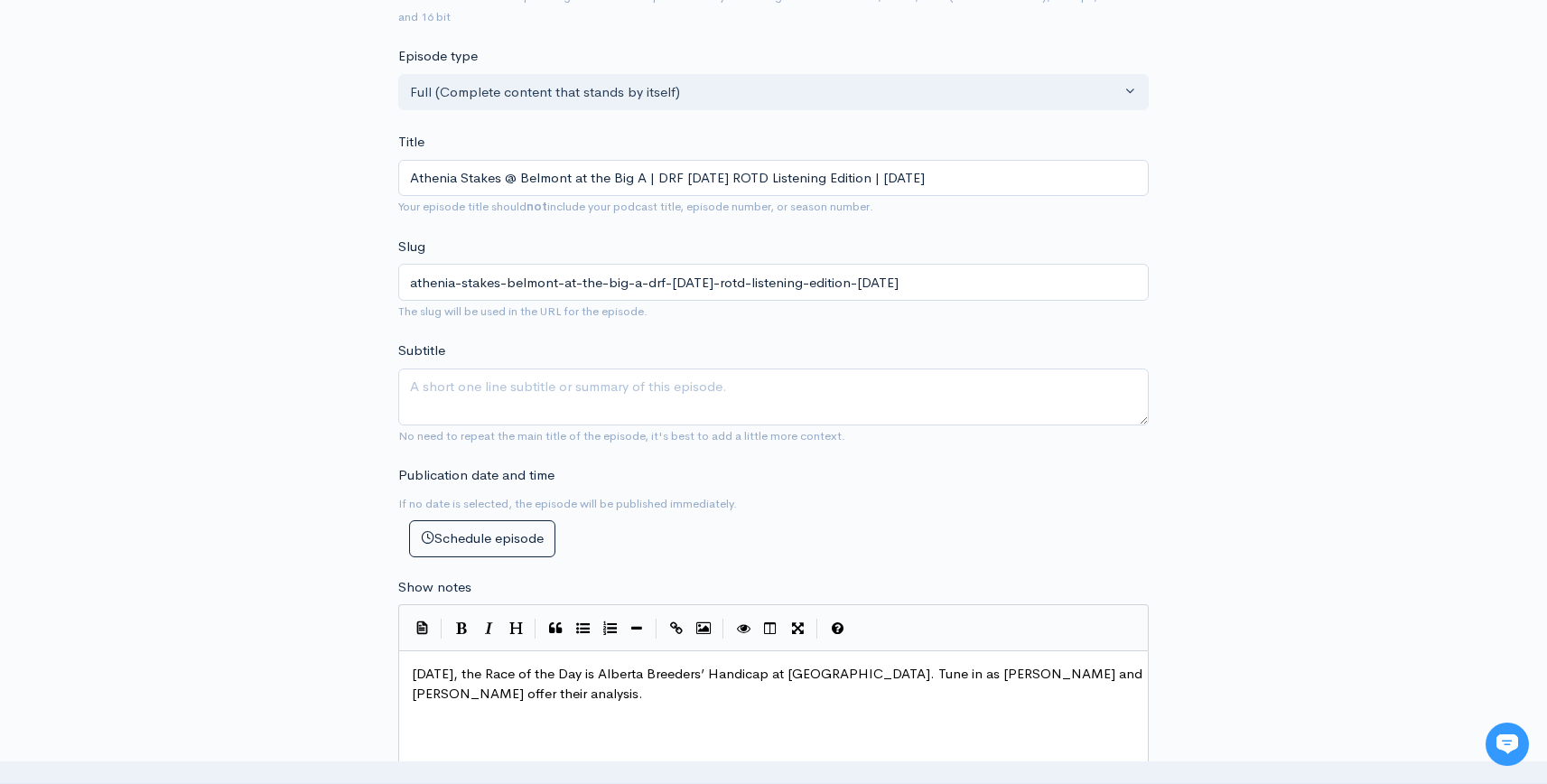
scroll to position [0, 0]
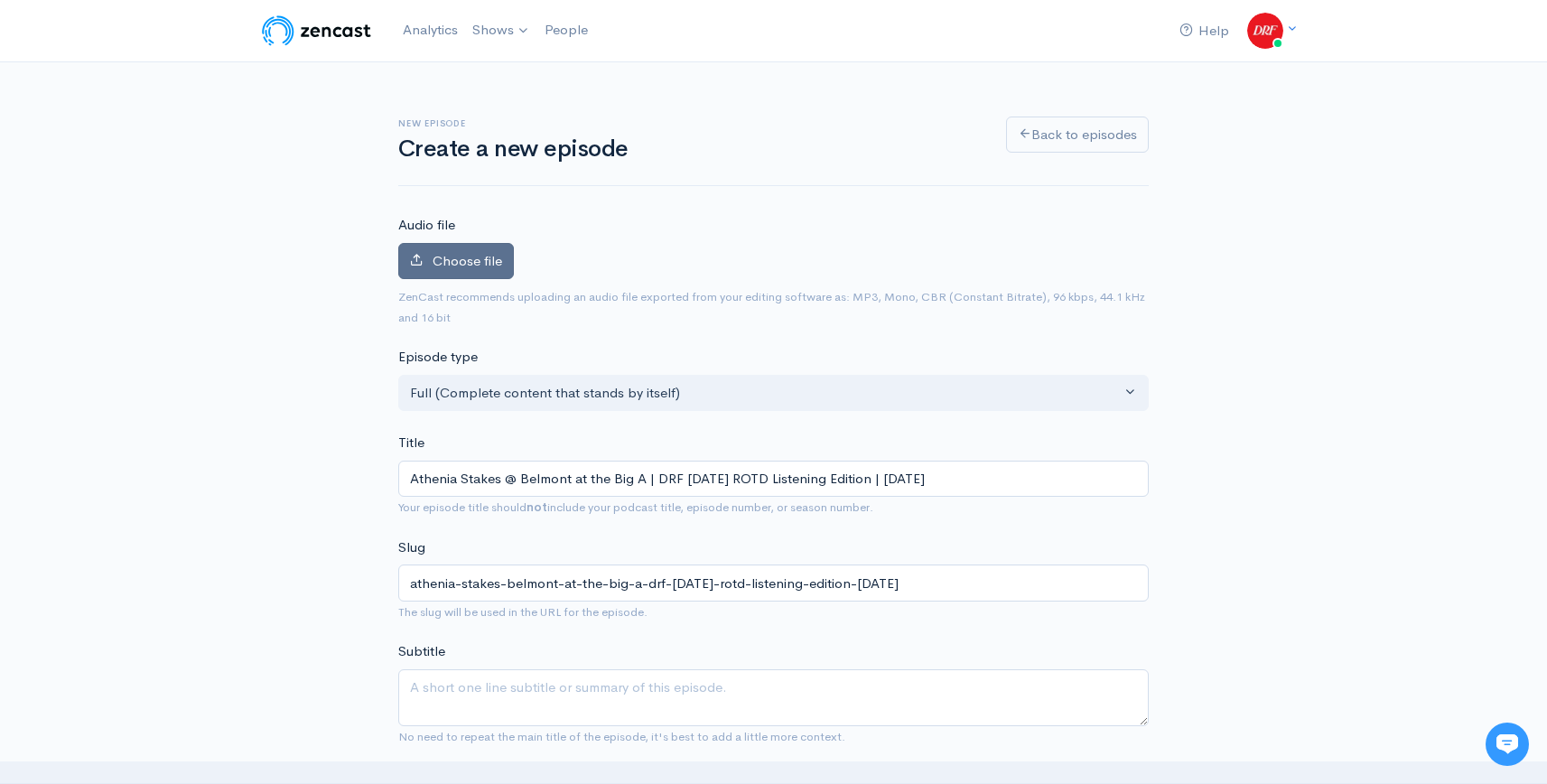
click at [484, 248] on label "Choose file" at bounding box center [456, 261] width 116 height 37
click at [0, 0] on input "Choose file" at bounding box center [0, 0] width 0 height 0
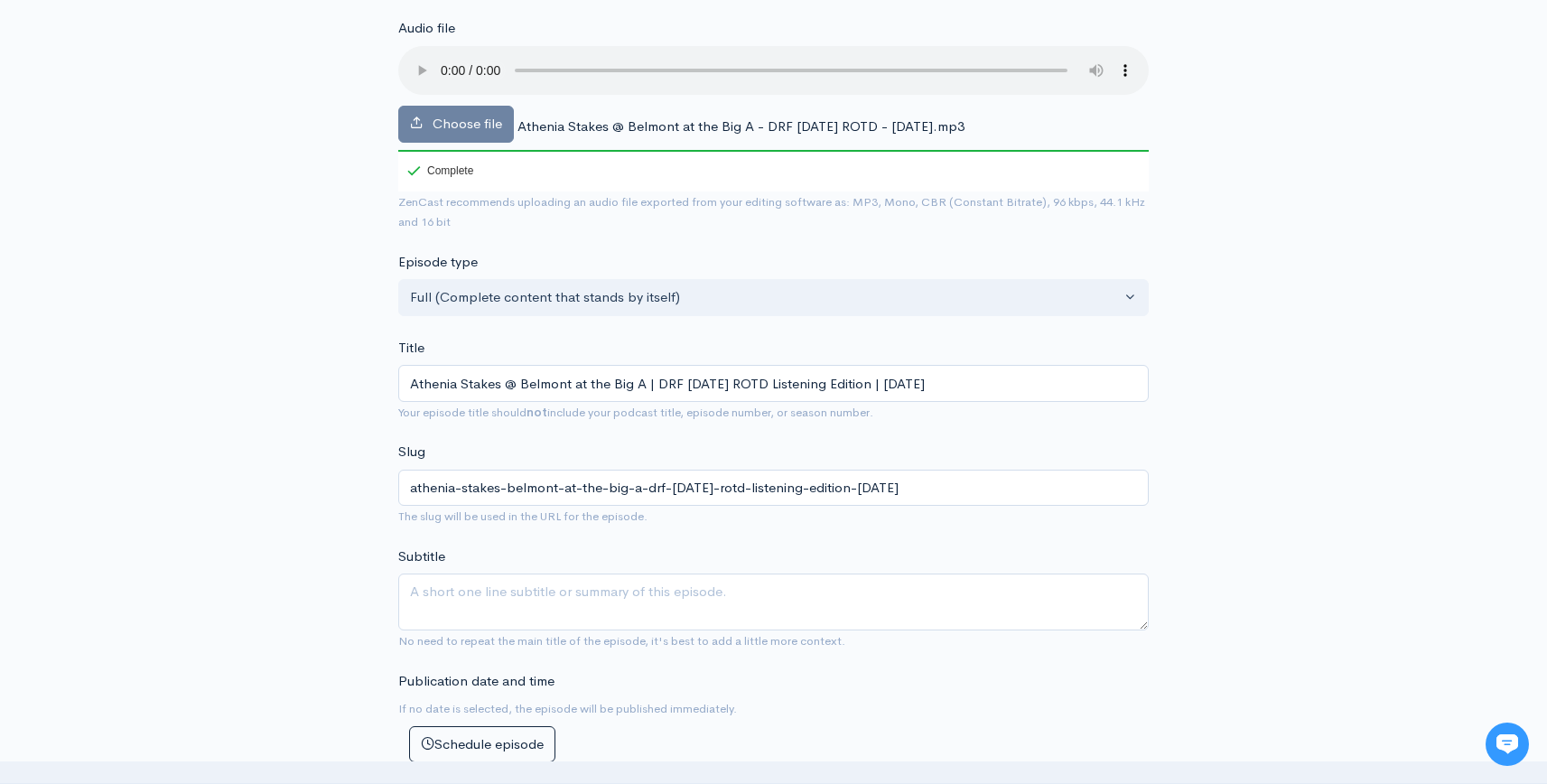
scroll to position [1426, 0]
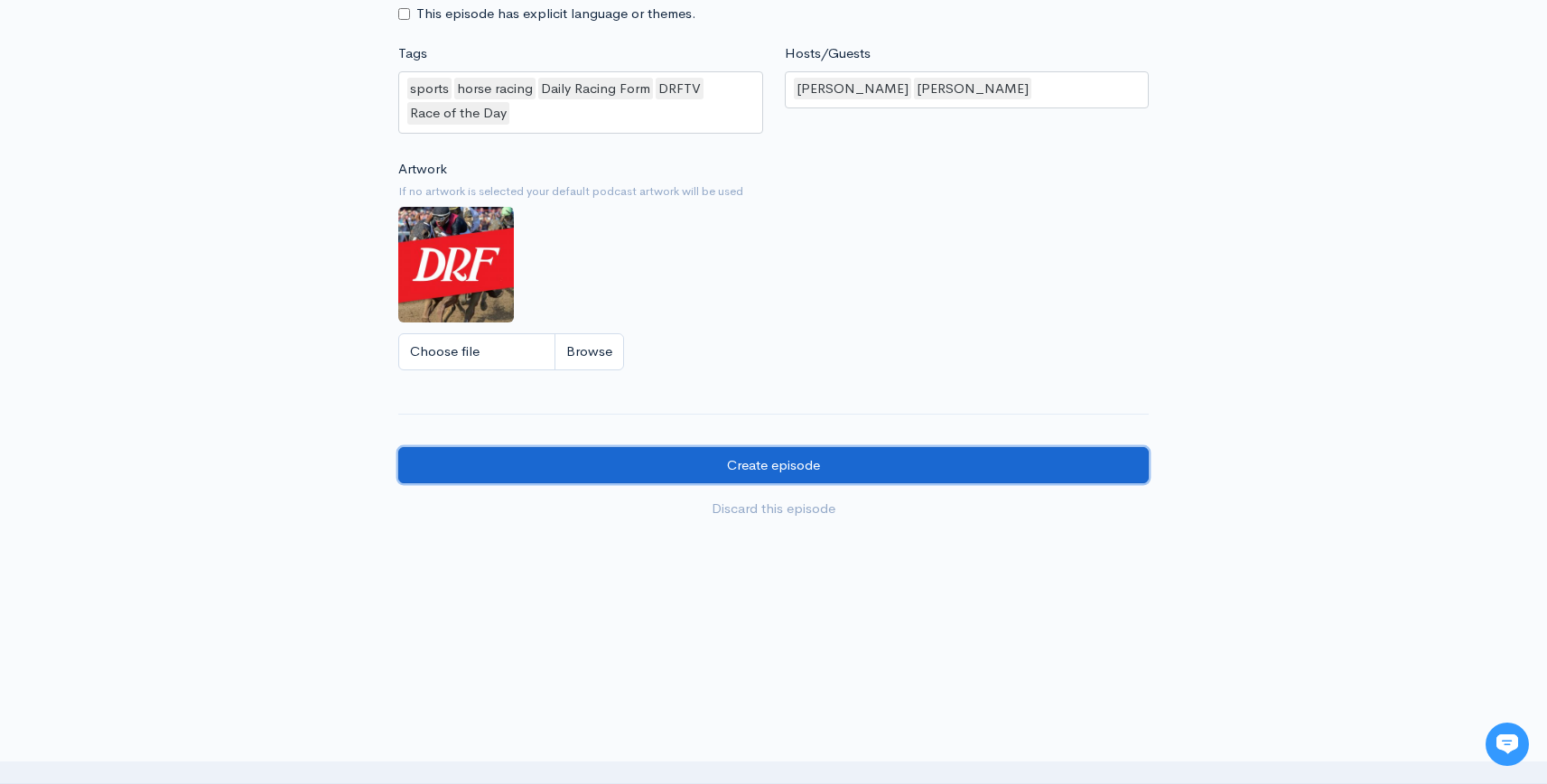
click at [903, 452] on input "Create episode" at bounding box center [773, 465] width 750 height 37
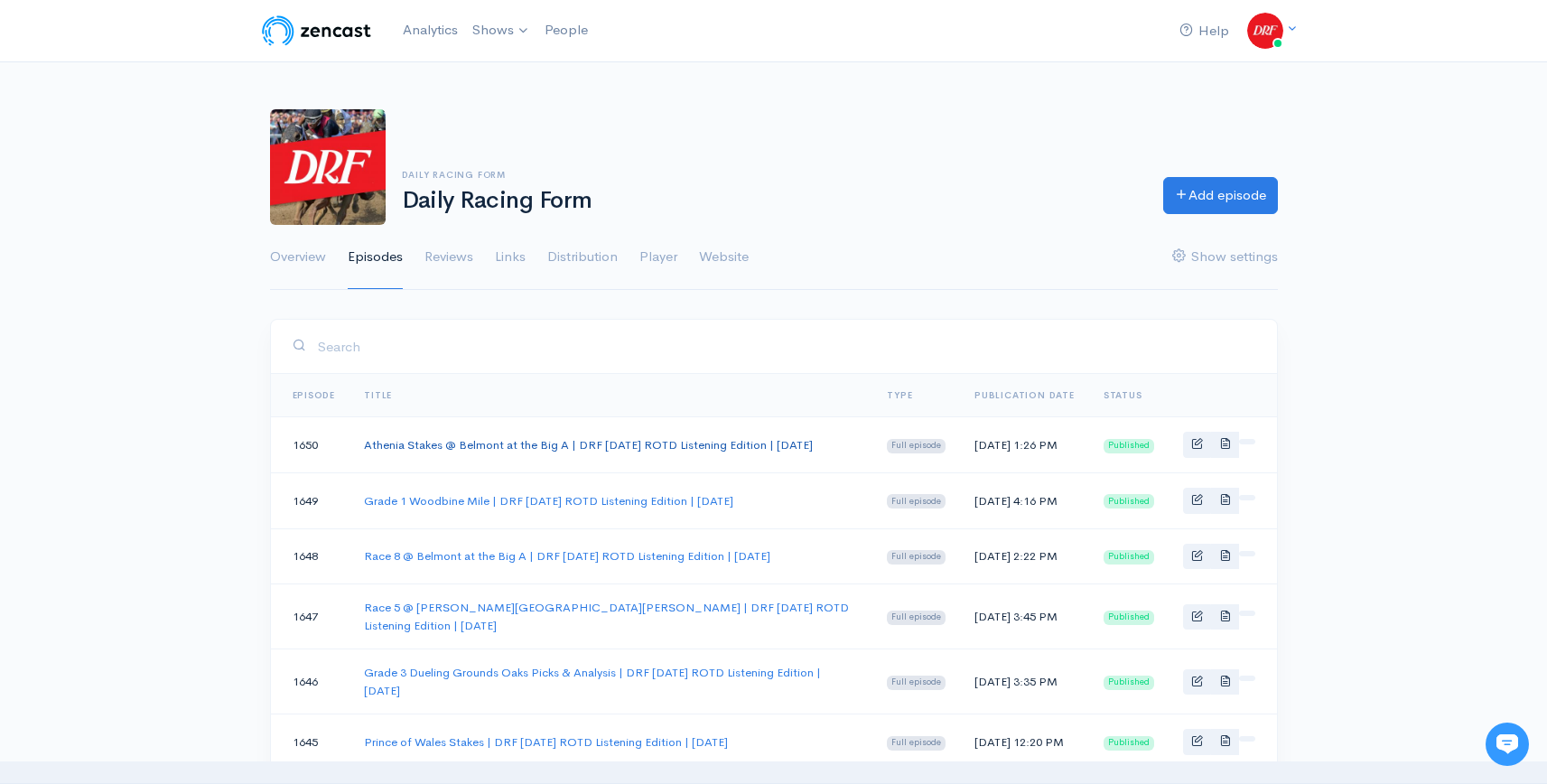
click at [643, 445] on link "Athenia Stakes @ Belmont at the Big A | DRF [DATE] ROTD Listening Edition | [DA…" at bounding box center [588, 444] width 449 height 16
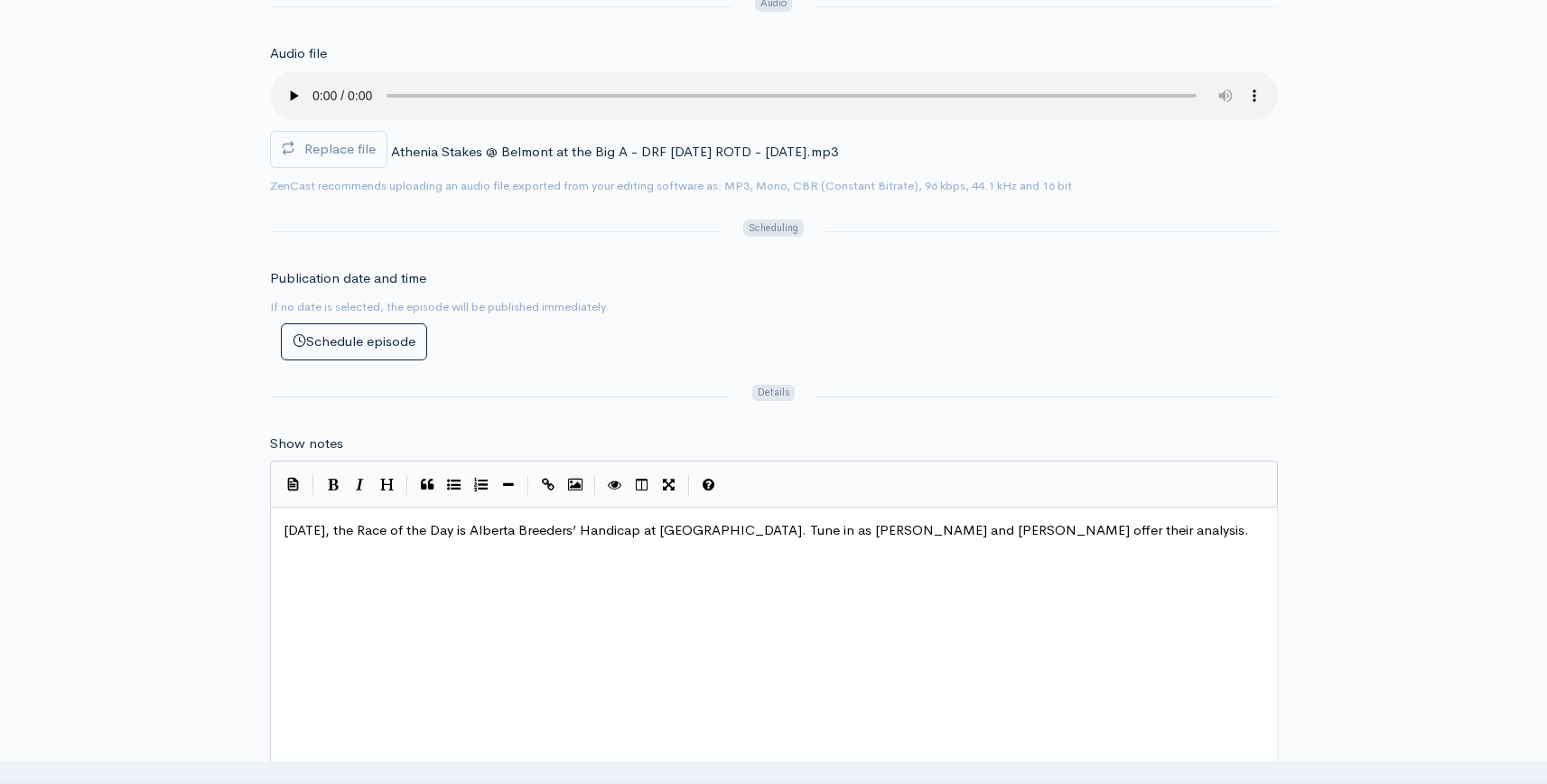
scroll to position [6, 0]
drag, startPoint x: 687, startPoint y: 528, endPoint x: 761, endPoint y: 531, distance: 74.1
type textarea "Belmont ath"
type textarea "the Big A"
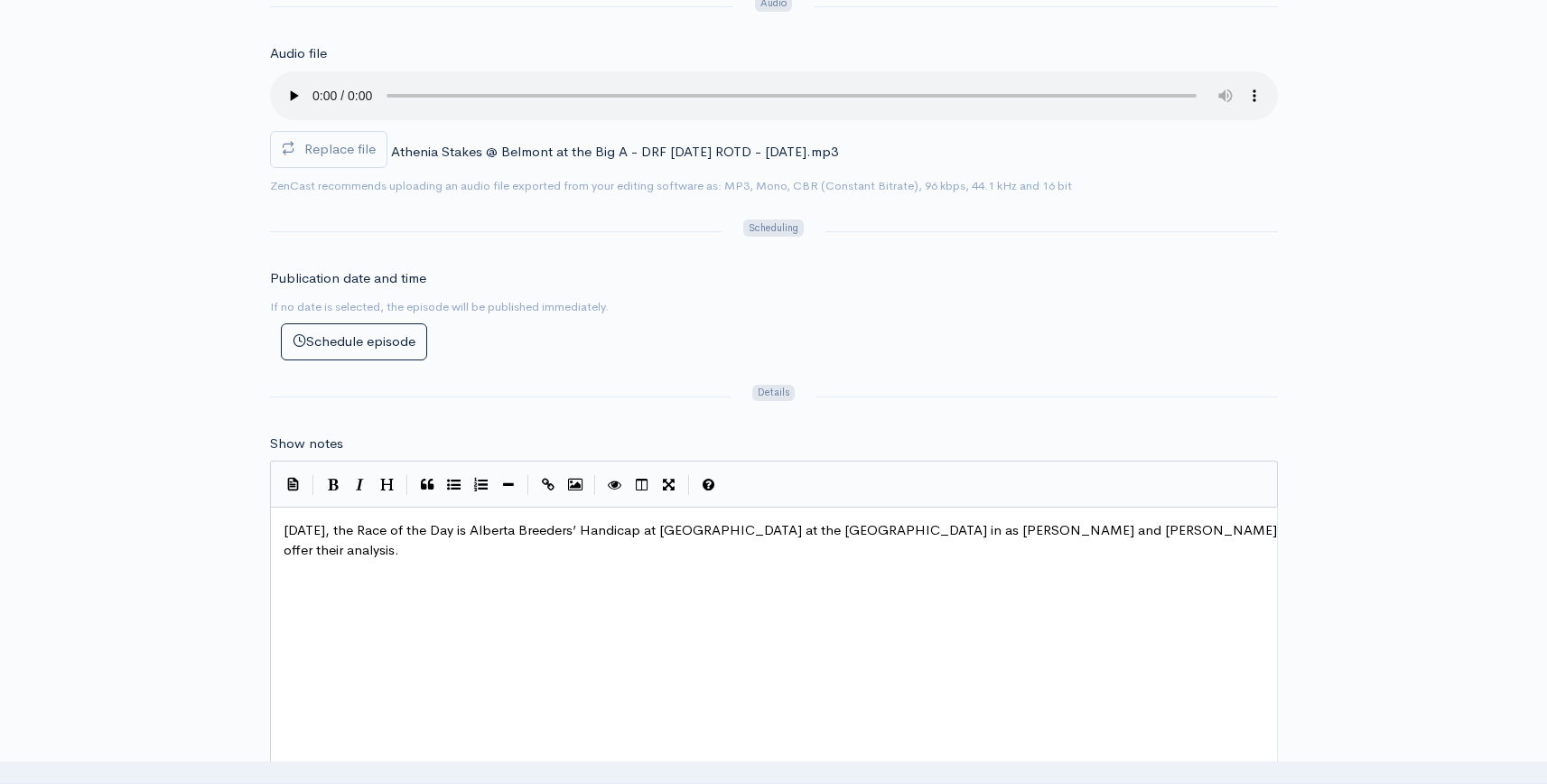
click at [1302, 404] on div "Title Athenia Stakes @ Belmont at the Big A | DRF Sunday ROTD Listening Edition…" at bounding box center [773, 508] width 1547 height 1666
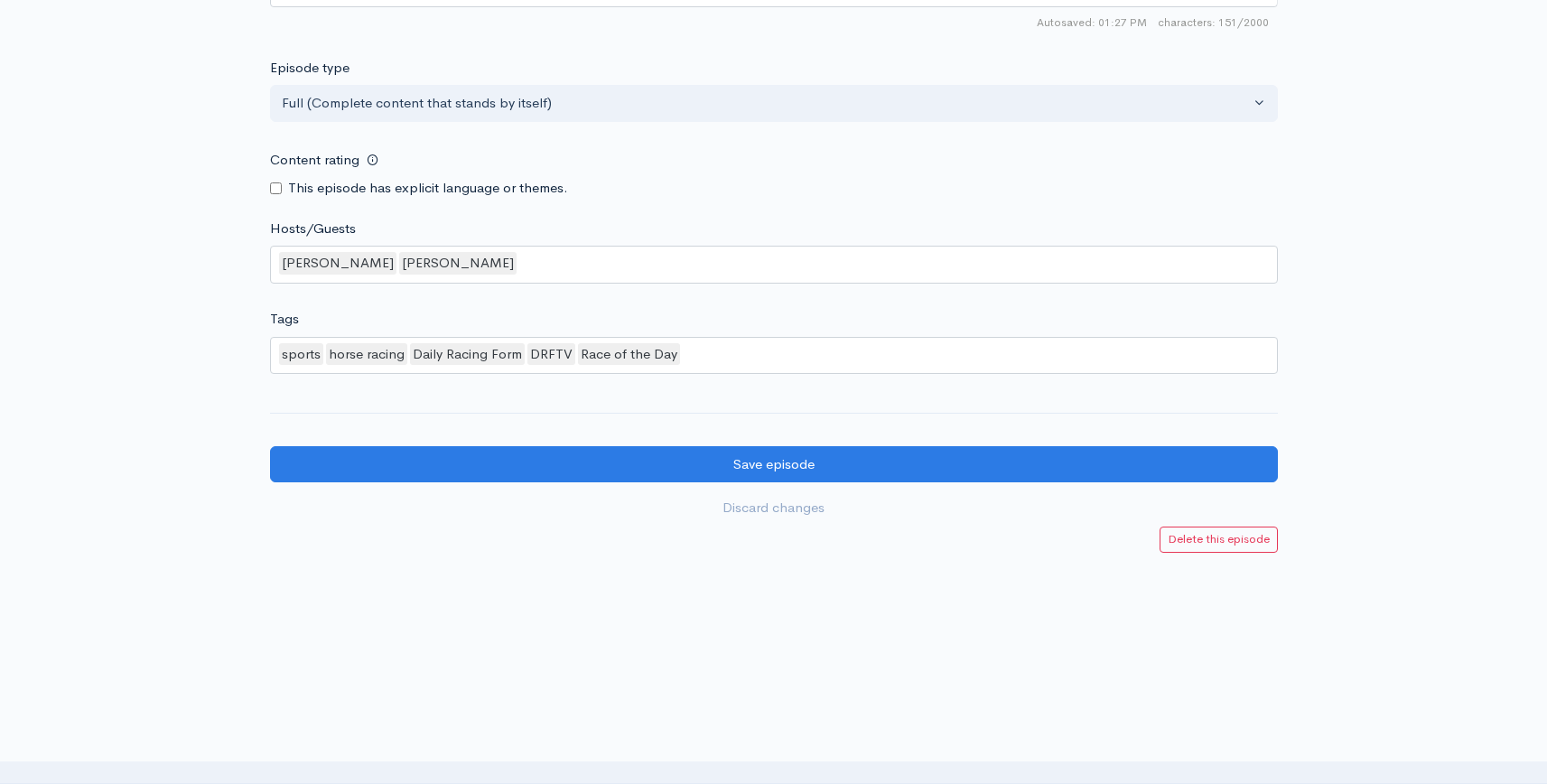
scroll to position [1436, 0]
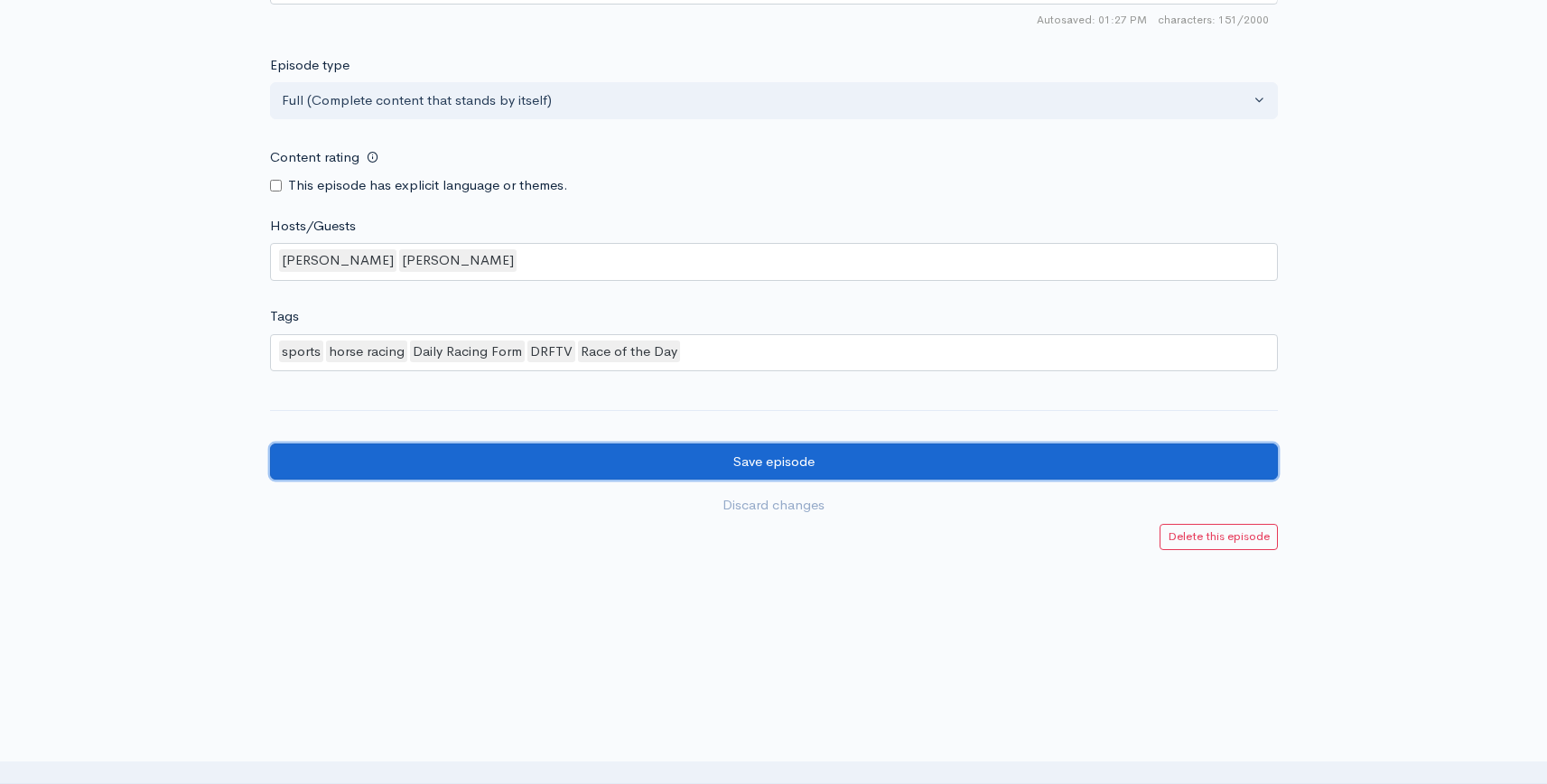
click at [825, 454] on input "Save episode" at bounding box center [774, 461] width 1007 height 37
